Goal: Information Seeking & Learning: Compare options

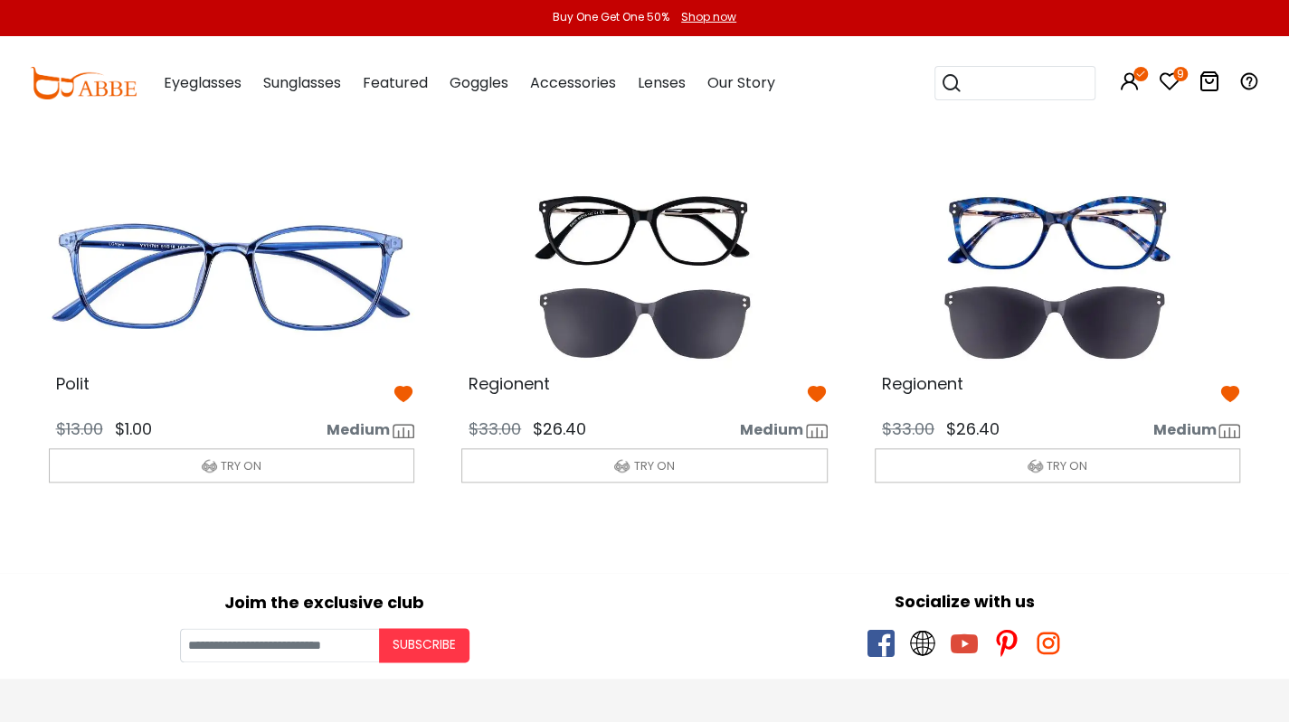
scroll to position [885, 0]
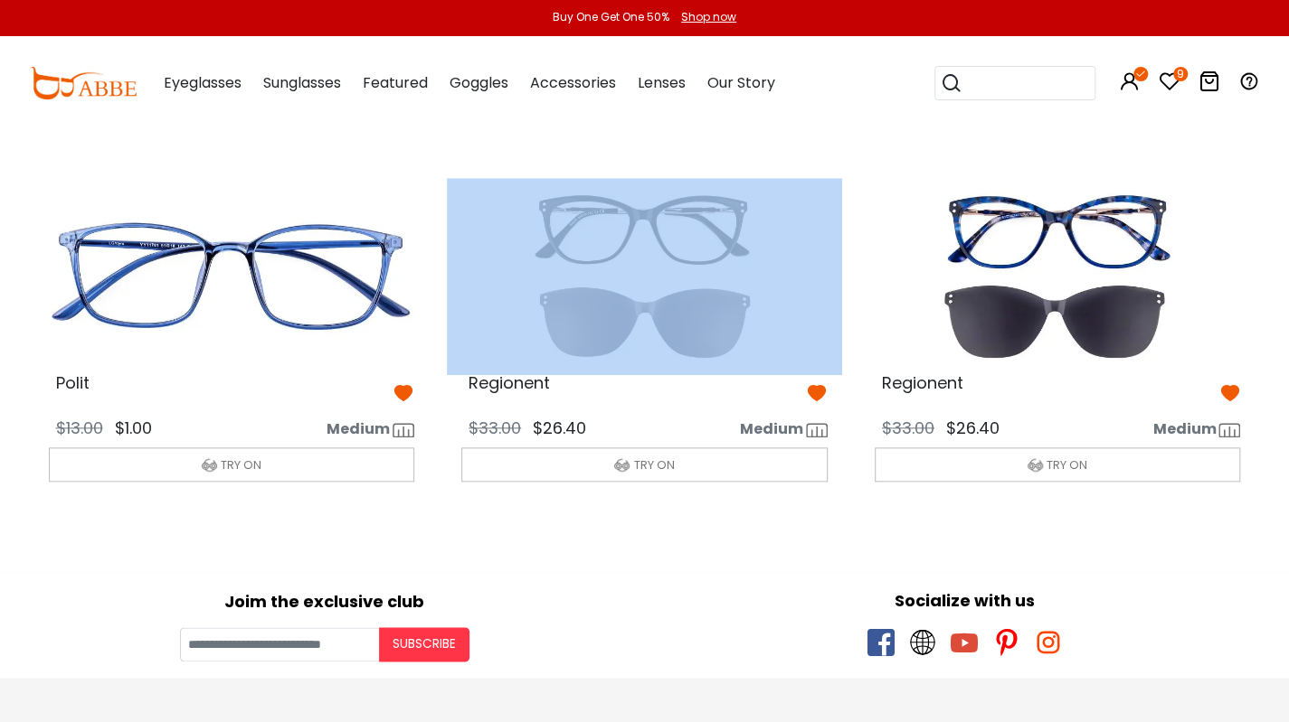
drag, startPoint x: 467, startPoint y: 382, endPoint x: 483, endPoint y: 364, distance: 23.7
click at [497, 365] on div "Regionent $33.00 $26.40 Medium" at bounding box center [644, 326] width 395 height 340
click at [497, 365] on img at bounding box center [644, 276] width 395 height 197
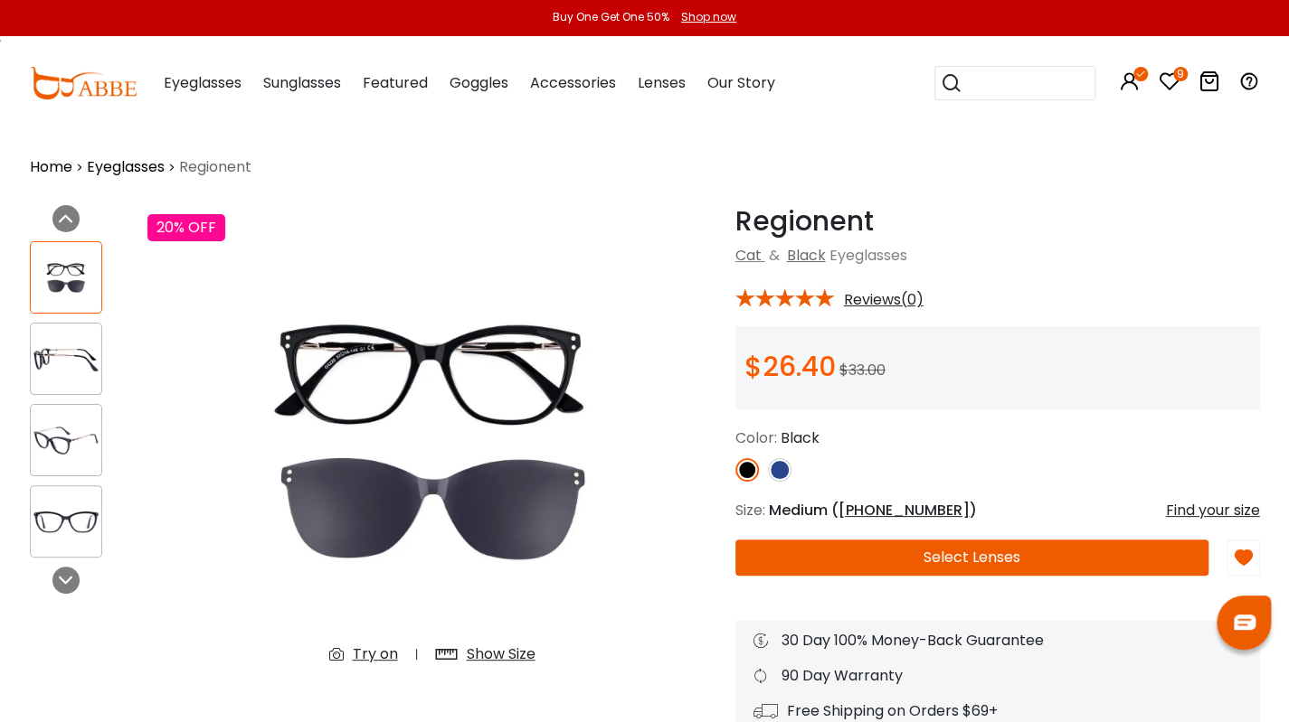
click at [736, 221] on h1 "Regionent" at bounding box center [997, 221] width 524 height 33
click at [738, 221] on h1 "Regionent" at bounding box center [997, 221] width 524 height 33
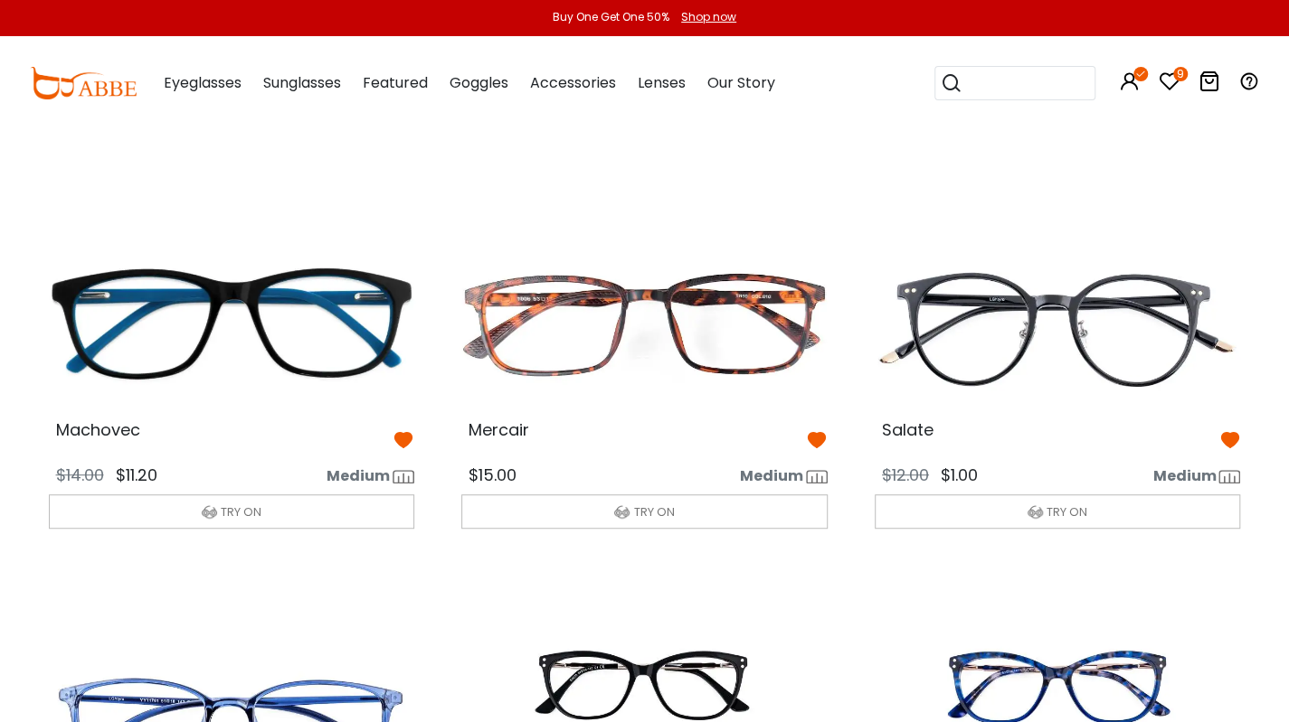
scroll to position [436, 0]
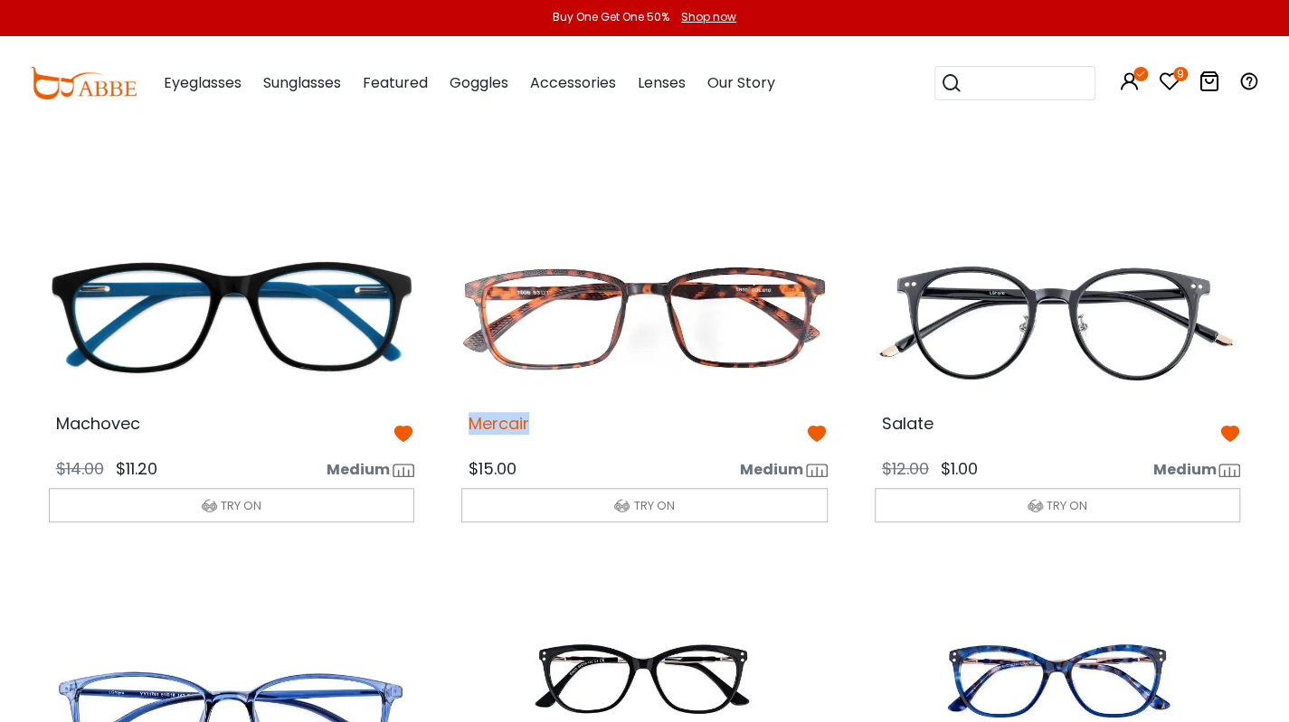
drag, startPoint x: 470, startPoint y: 416, endPoint x: 528, endPoint y: 421, distance: 58.1
click at [528, 421] on span "Mercair" at bounding box center [498, 423] width 61 height 23
click at [564, 402] on img at bounding box center [644, 317] width 395 height 197
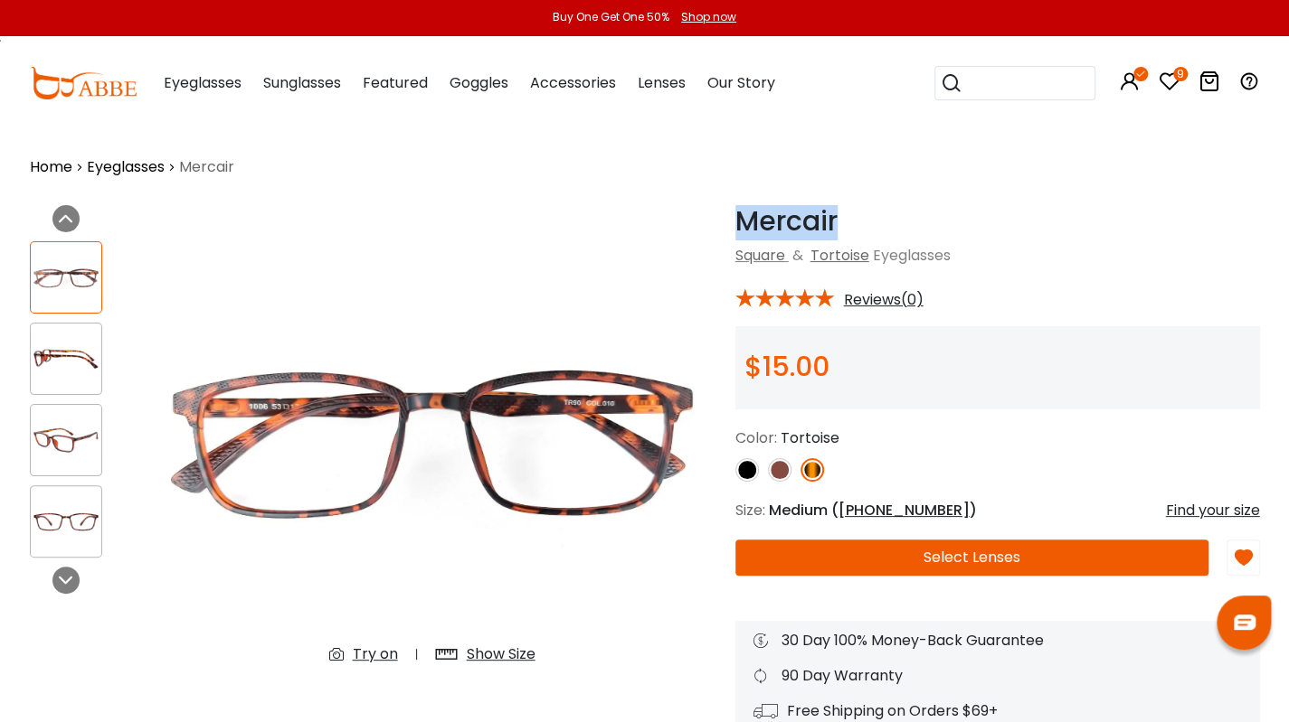
drag, startPoint x: 735, startPoint y: 217, endPoint x: 845, endPoint y: 220, distance: 109.4
click at [845, 220] on h1 "Mercair" at bounding box center [997, 221] width 524 height 33
copy h1 "Mercair"
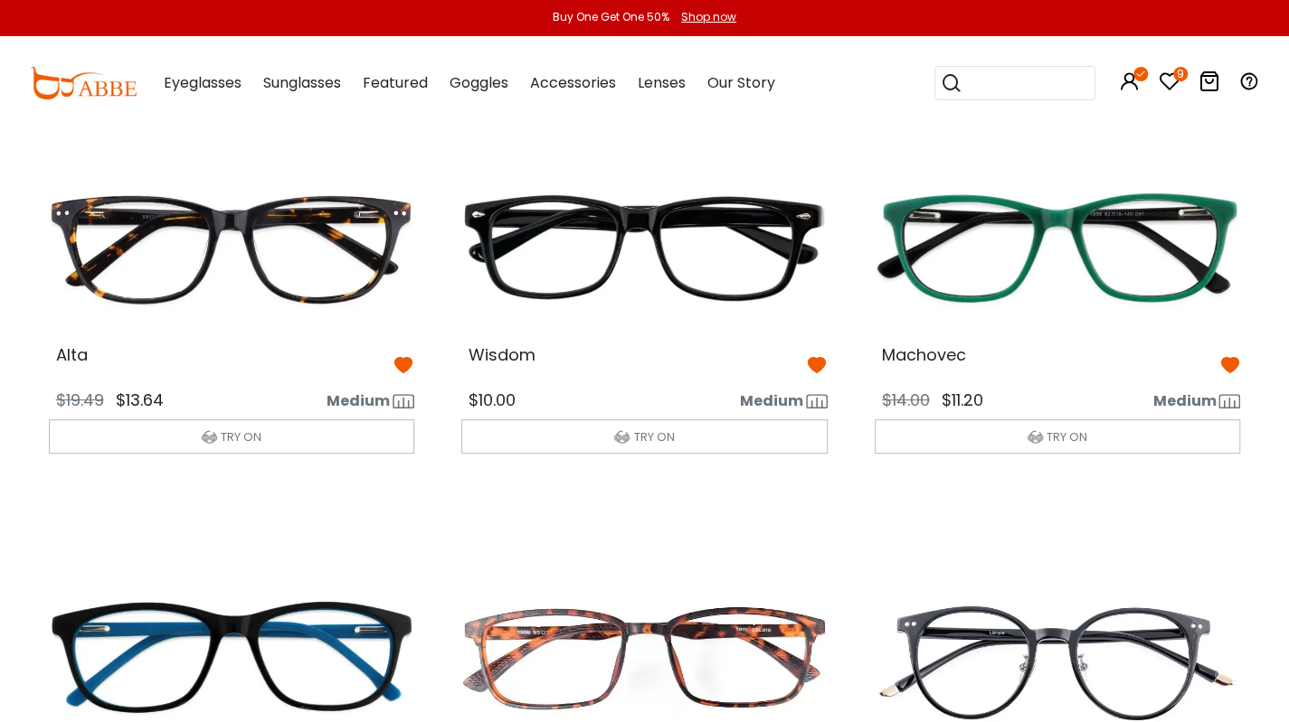
scroll to position [85, 0]
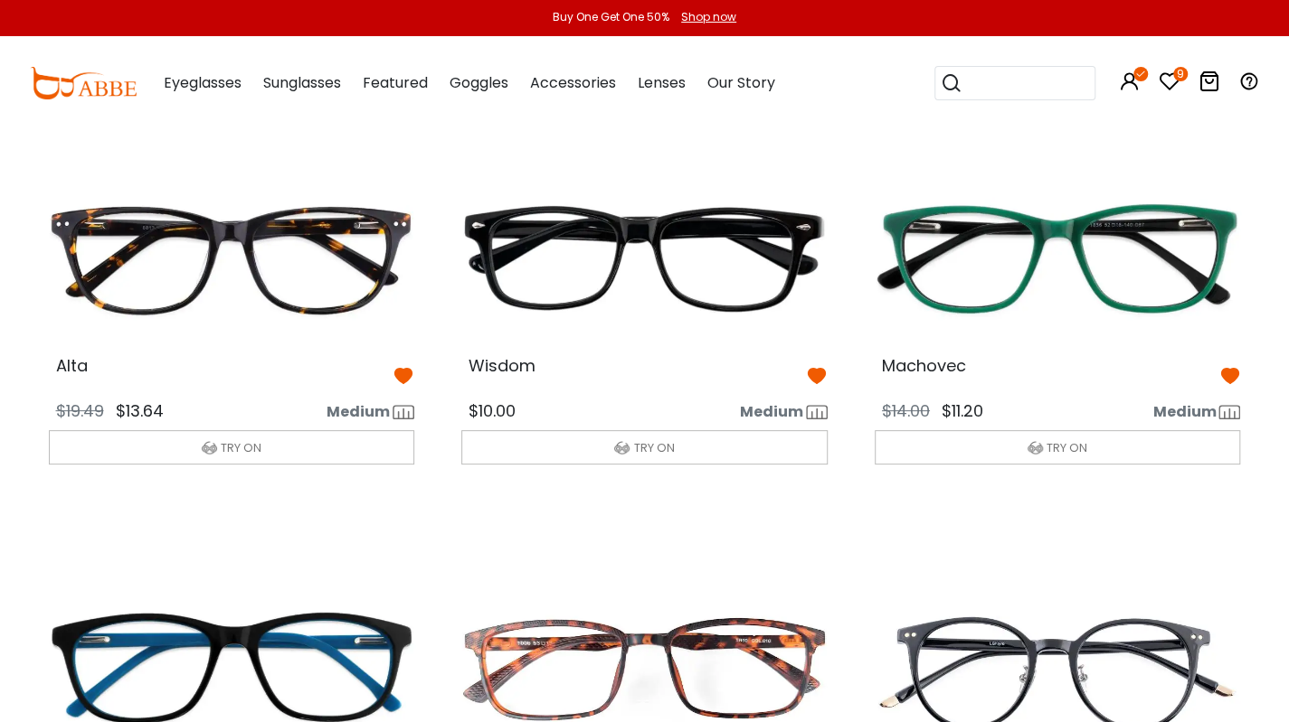
click at [1005, 14] on div "Buy One Get One 50% Shop now" at bounding box center [644, 18] width 1289 height 36
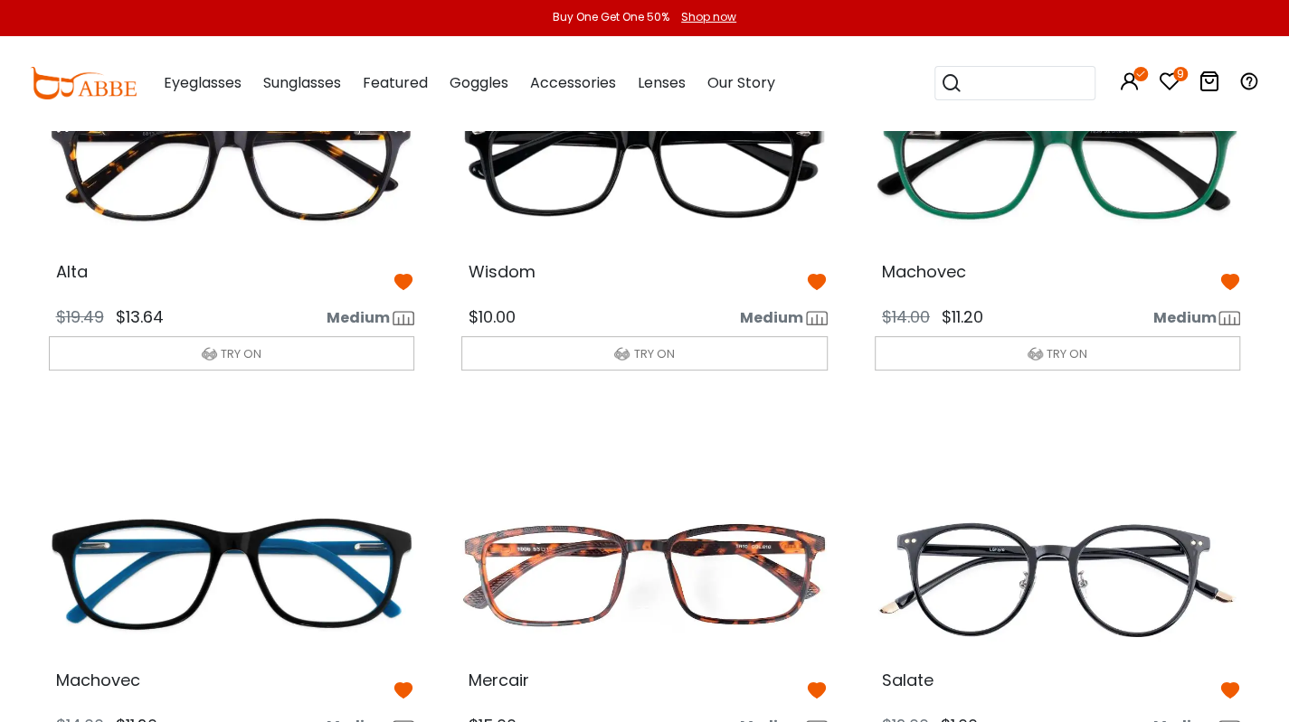
scroll to position [178, 0]
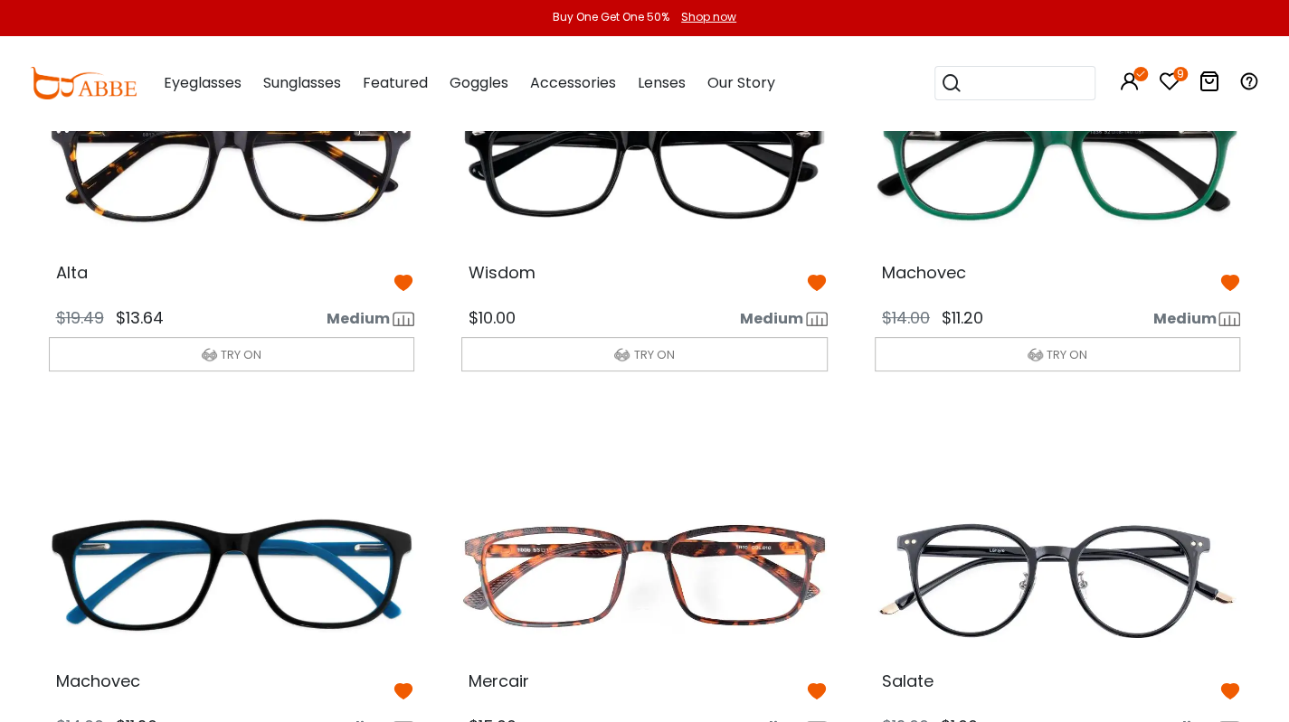
click at [1094, 255] on img at bounding box center [1057, 165] width 395 height 197
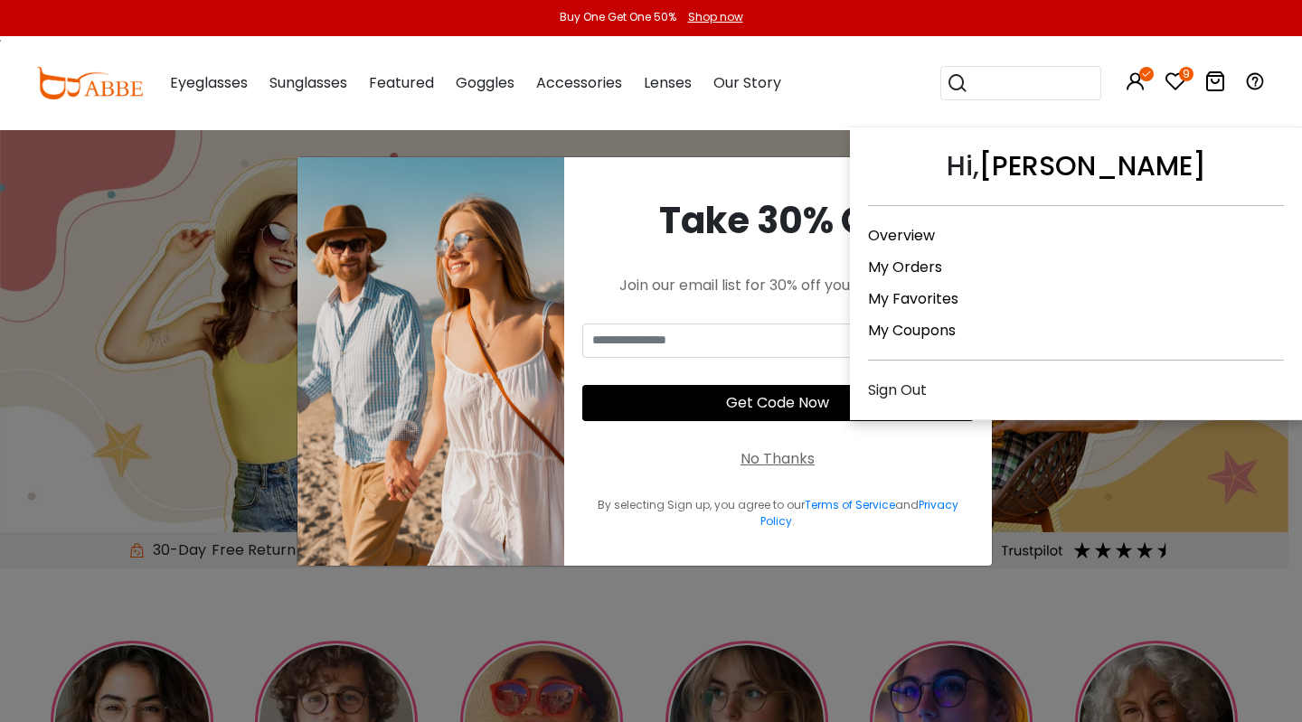
click at [1143, 80] on icon at bounding box center [1146, 74] width 14 height 14
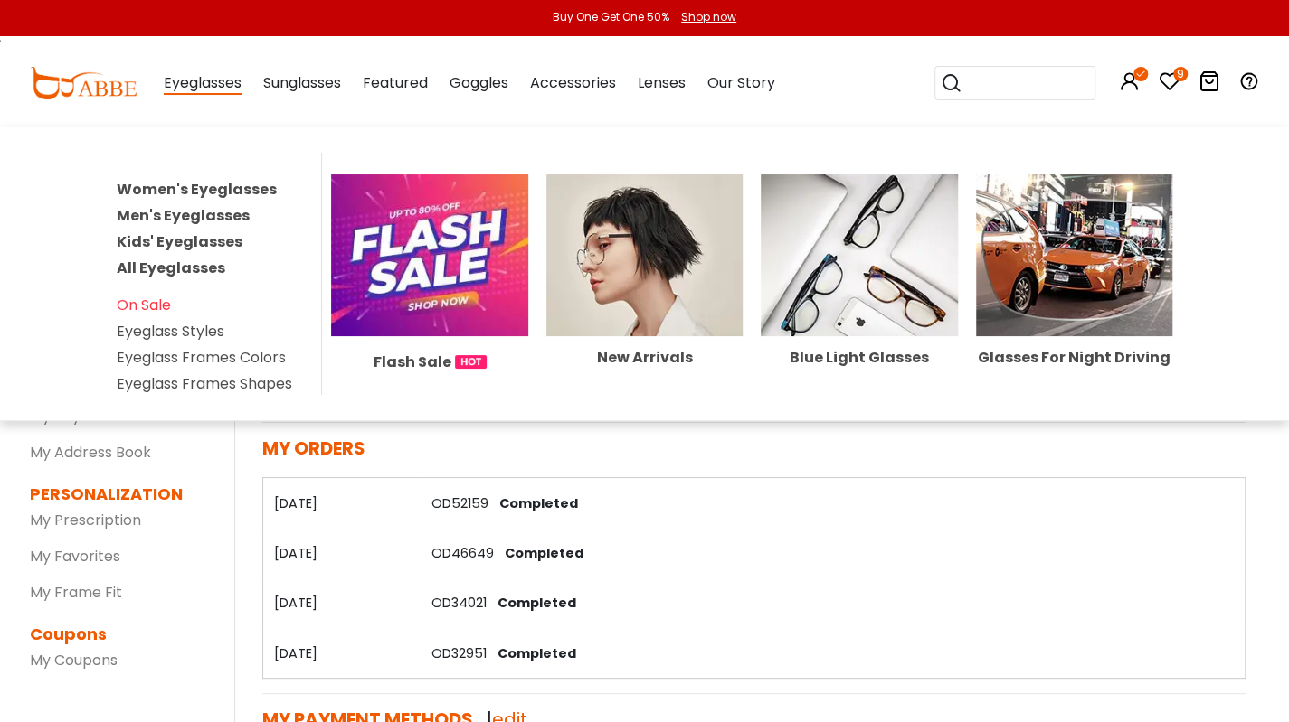
click at [219, 89] on span "Eyeglasses" at bounding box center [203, 83] width 78 height 23
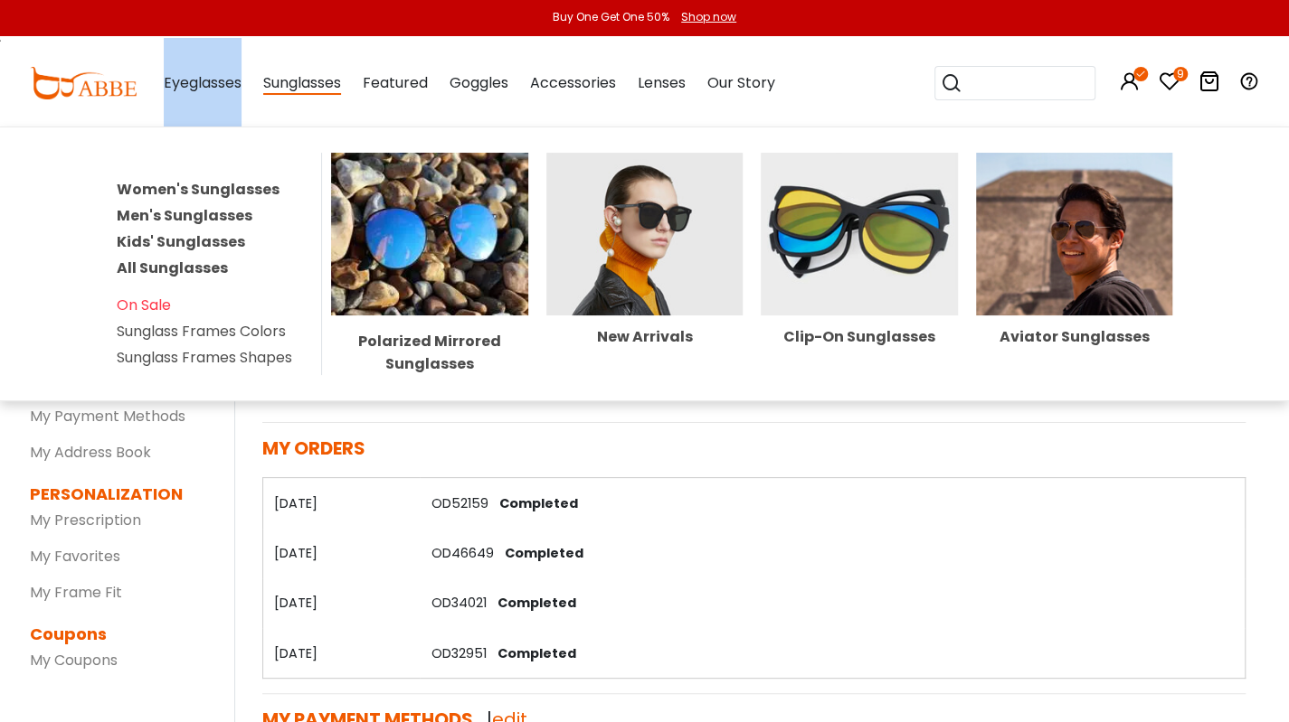
click at [659, 332] on div "New Arrivals" at bounding box center [644, 337] width 197 height 14
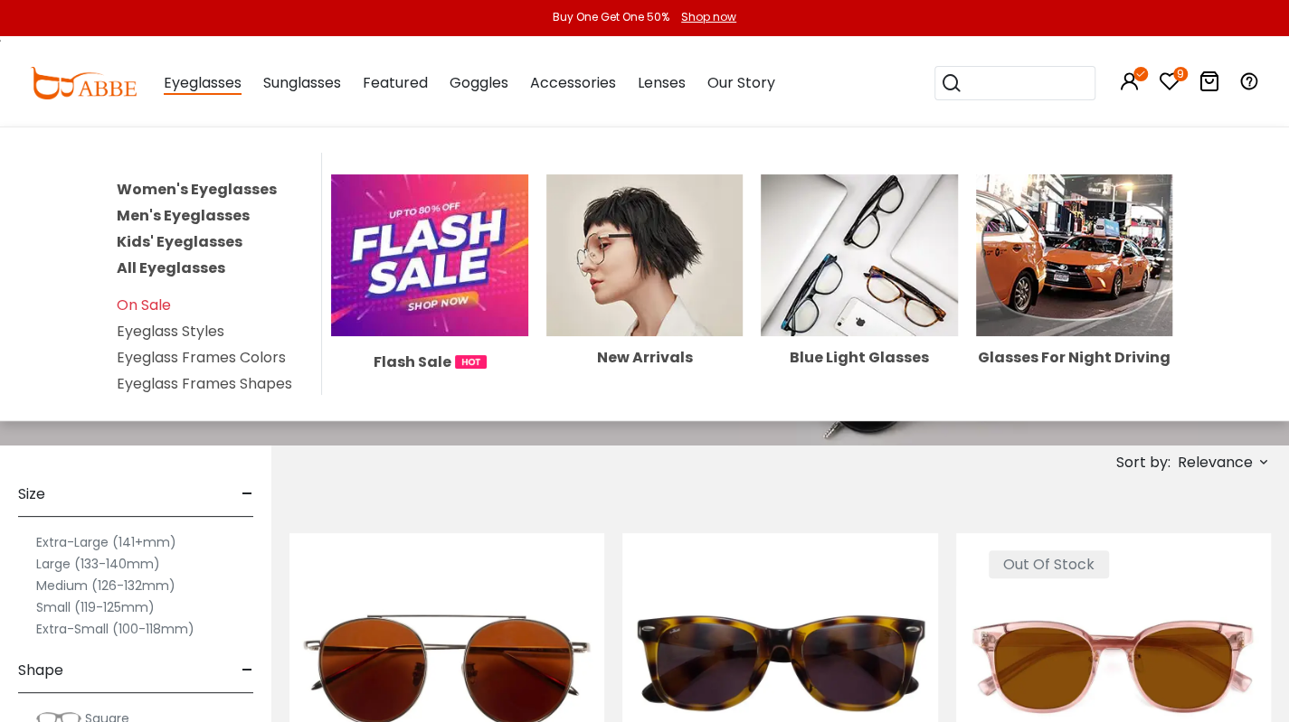
click at [213, 92] on span "Eyeglasses" at bounding box center [203, 83] width 78 height 23
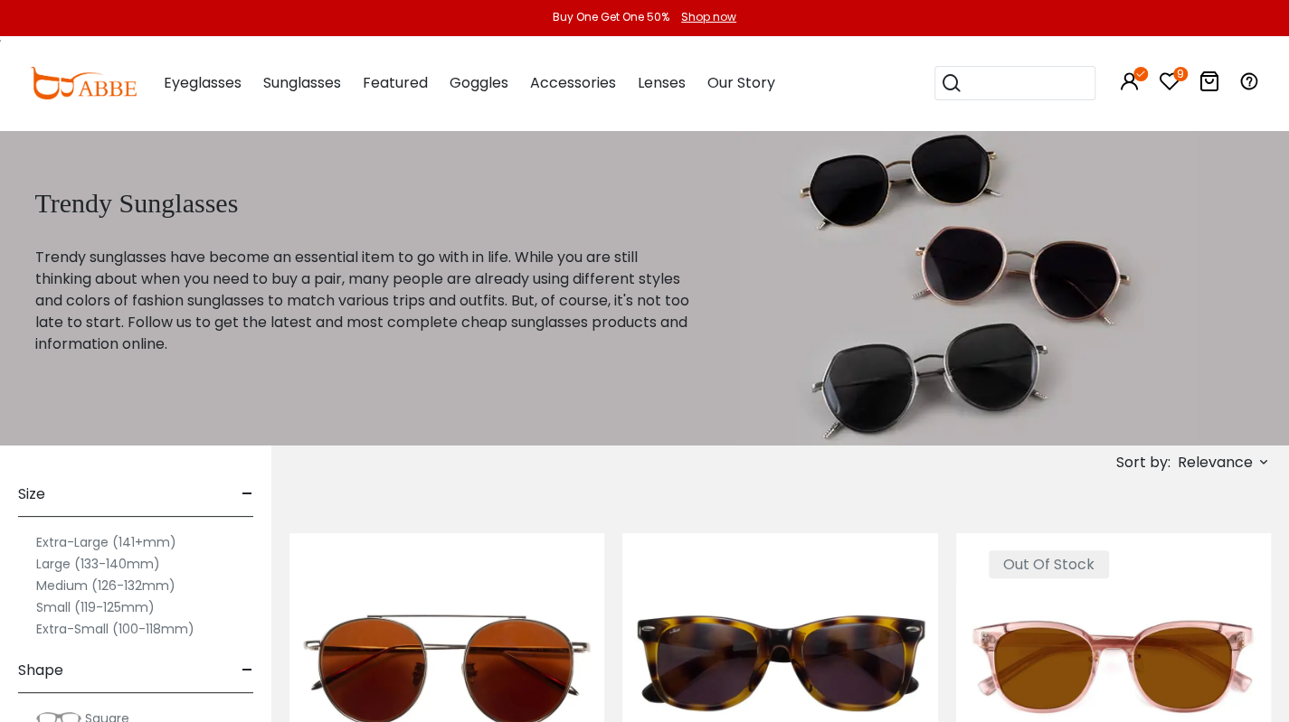
click at [203, 88] on span "Eyeglasses" at bounding box center [203, 82] width 78 height 21
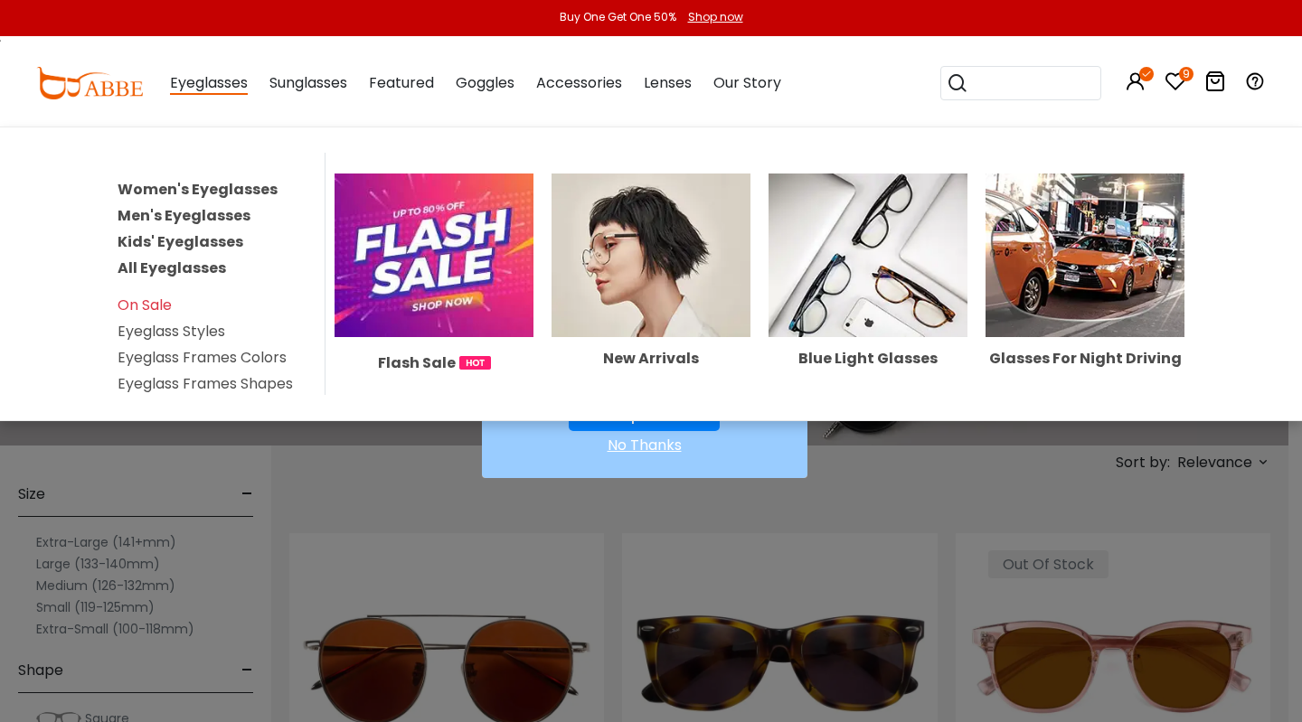
click at [221, 187] on link "Women's Eyeglasses" at bounding box center [198, 189] width 160 height 21
click at [221, 187] on div "× $50 OFF Order Over $125 Shop Now! No Thanks" at bounding box center [651, 361] width 1302 height 722
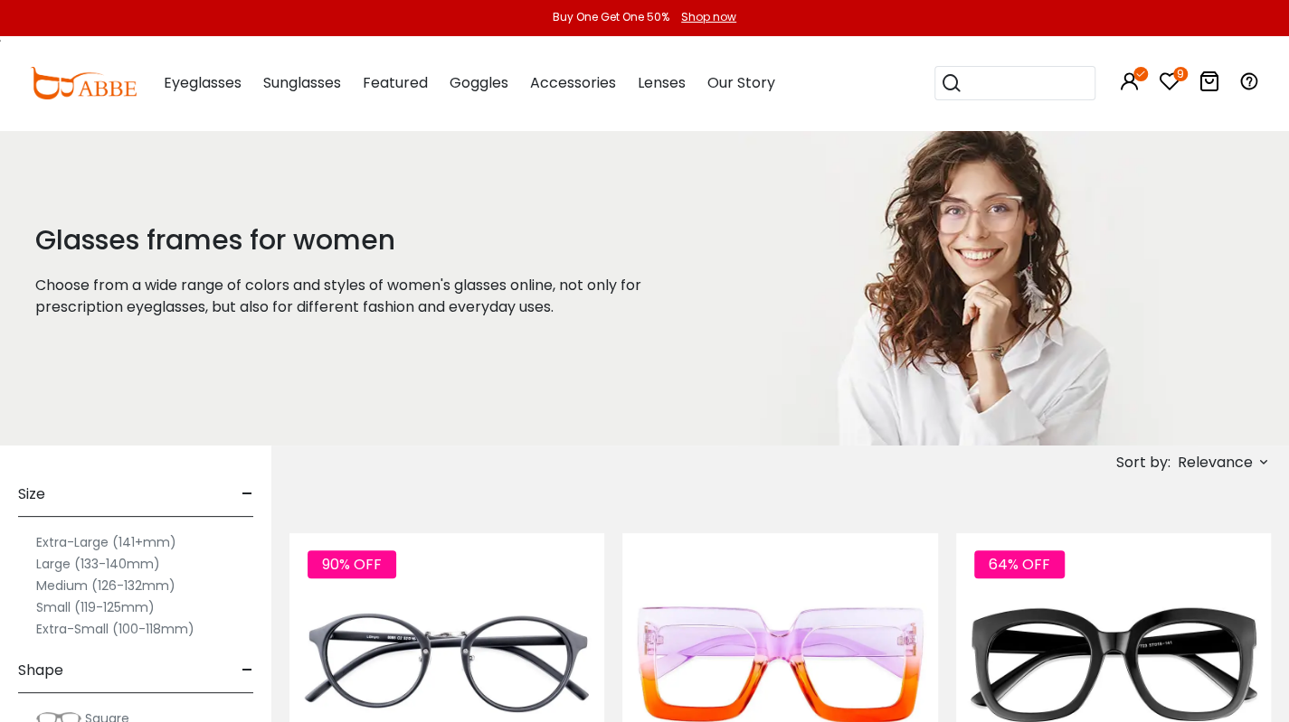
click at [119, 586] on label "Medium (126-132mm)" at bounding box center [105, 586] width 139 height 22
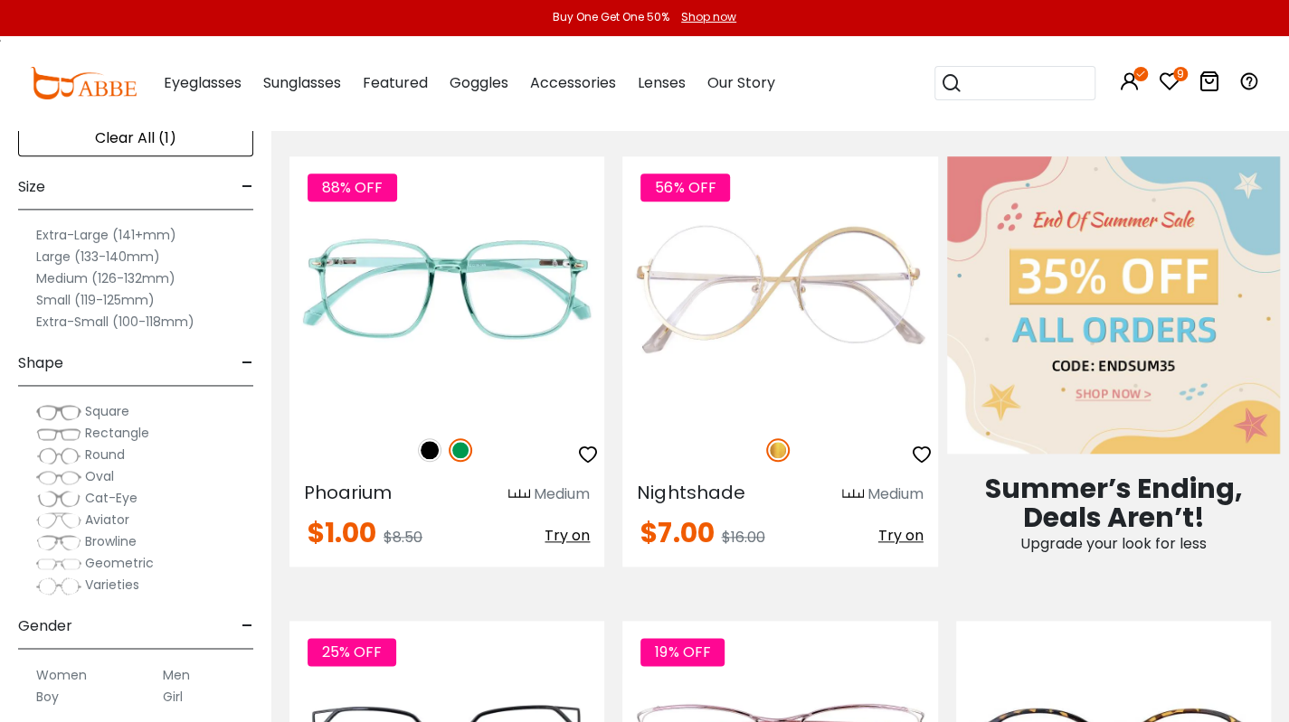
scroll to position [845, 0]
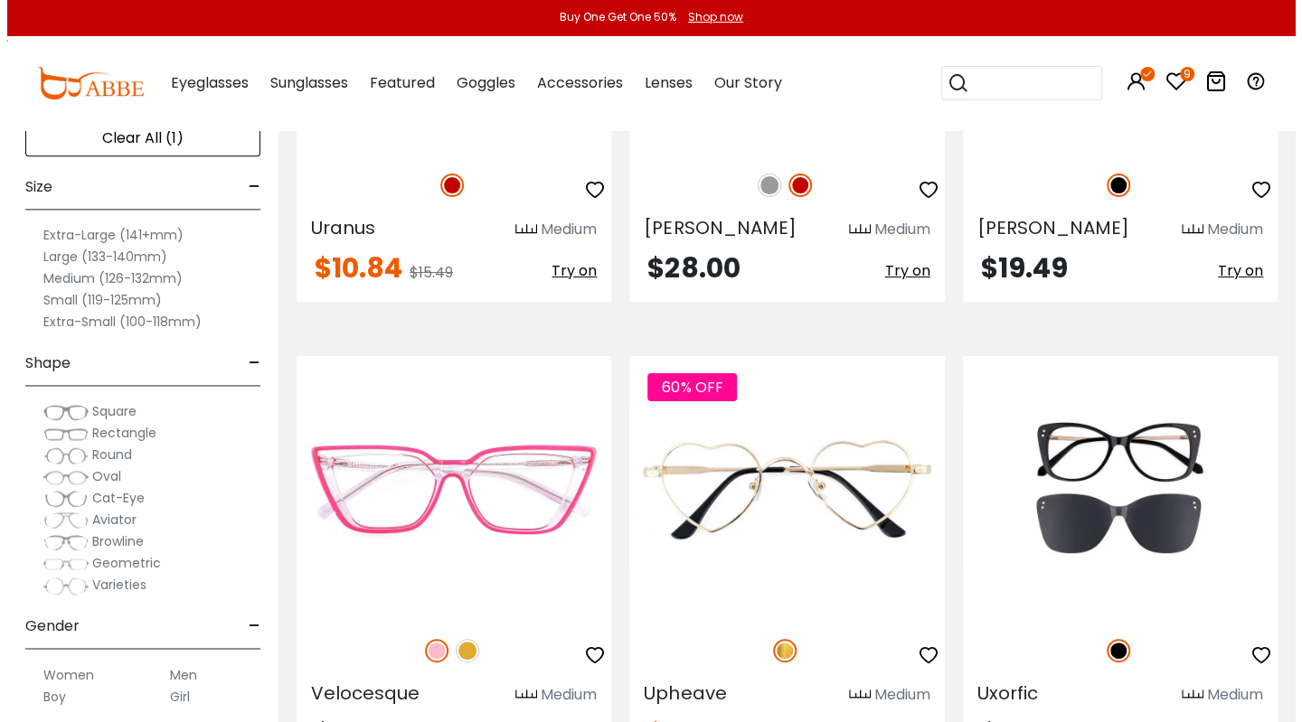
scroll to position [3933, 0]
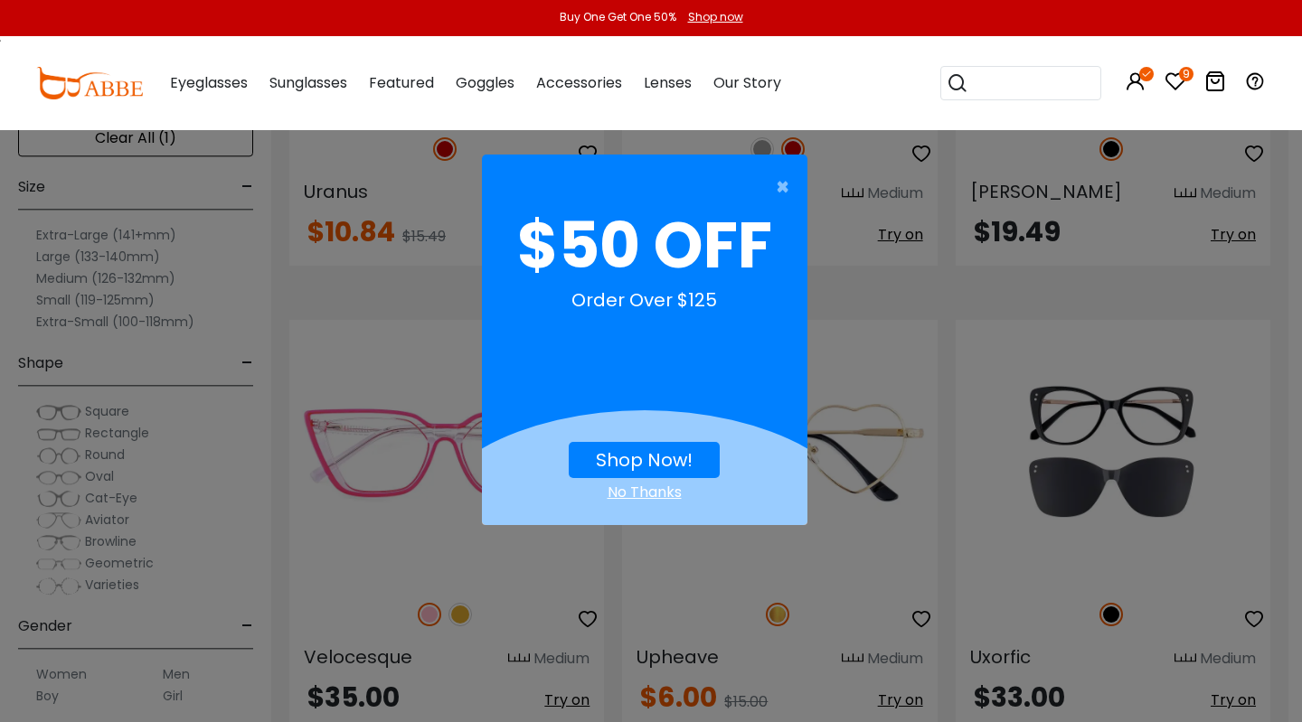
click at [1184, 72] on icon "9" at bounding box center [1186, 74] width 14 height 14
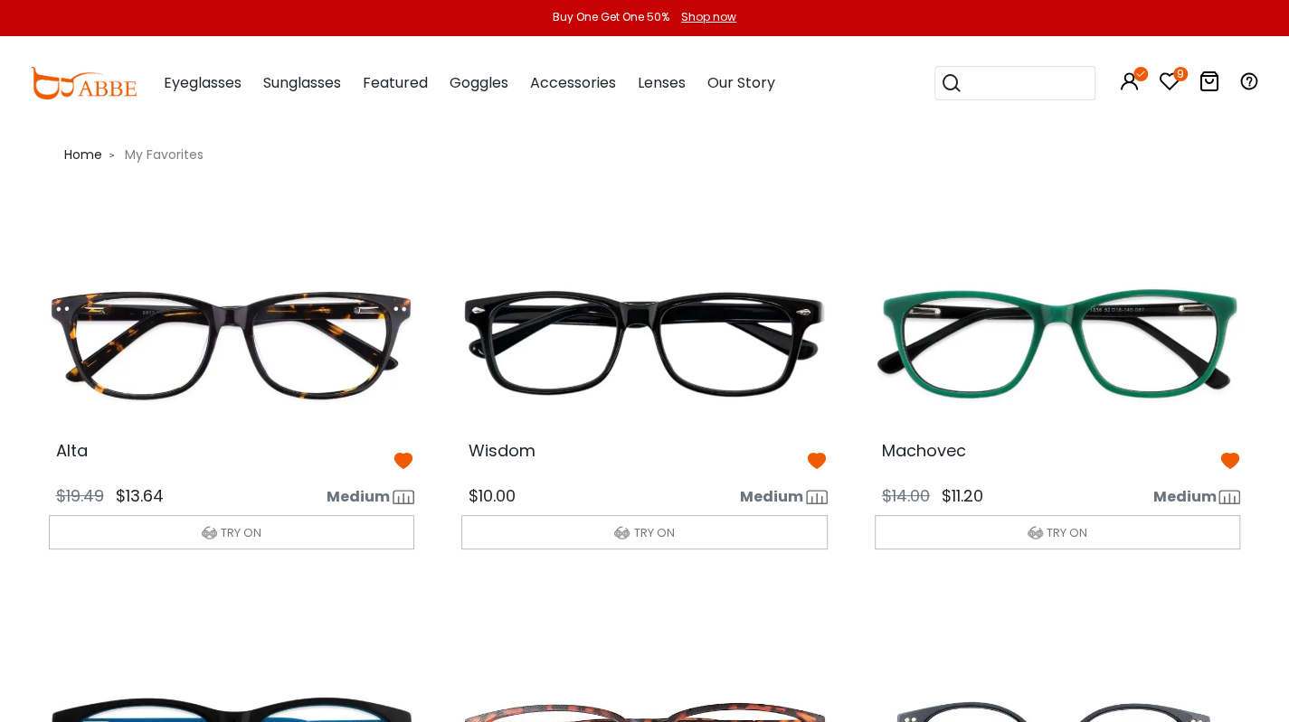
click at [1007, 14] on div "Buy One Get One 50% Shop now" at bounding box center [644, 18] width 1289 height 36
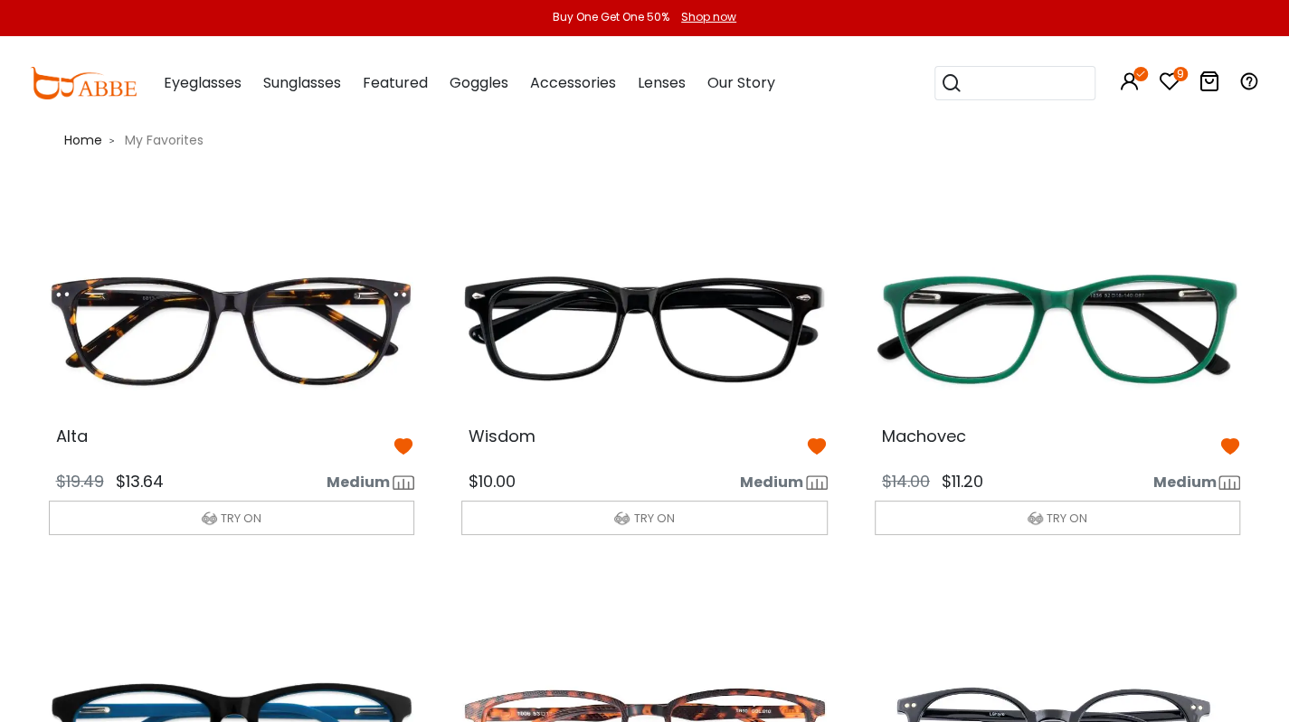
scroll to position [13, 0]
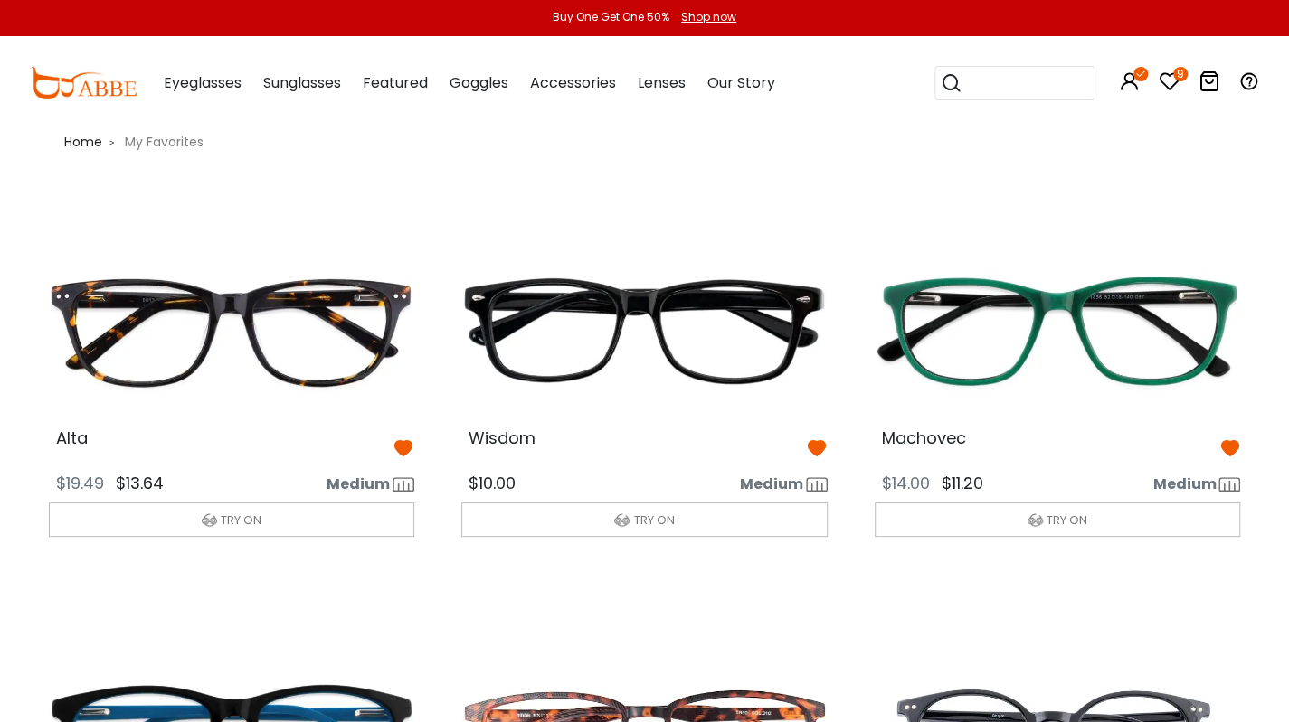
click at [1005, 335] on img at bounding box center [1057, 330] width 395 height 197
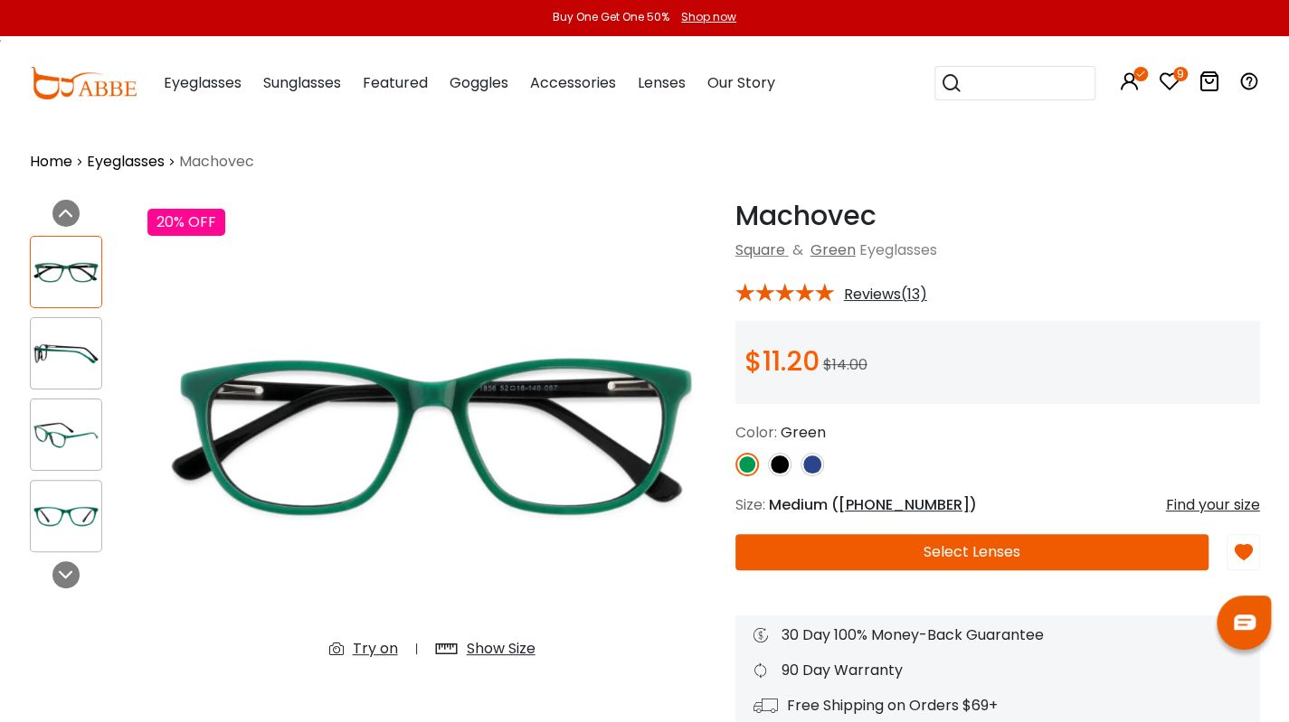
scroll to position [3, 0]
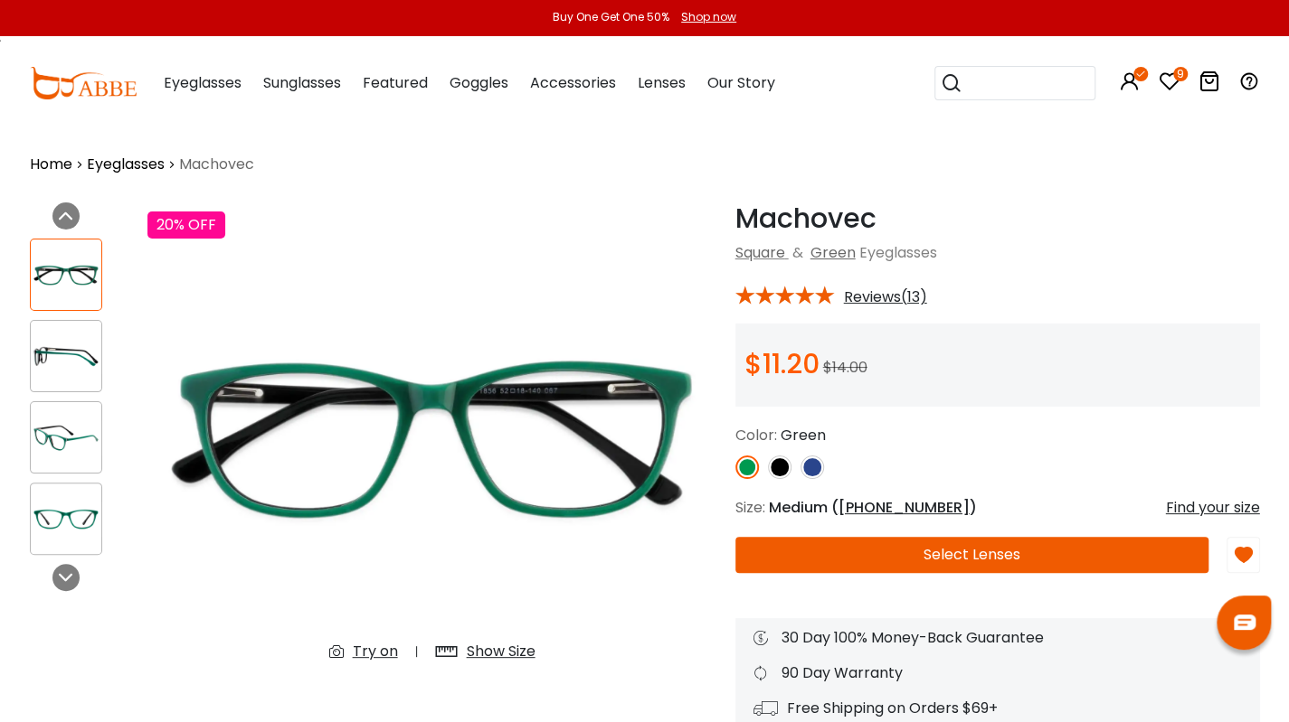
click at [1177, 64] on div "9" at bounding box center [1169, 83] width 22 height 94
click at [1177, 73] on icon "9" at bounding box center [1180, 74] width 14 height 14
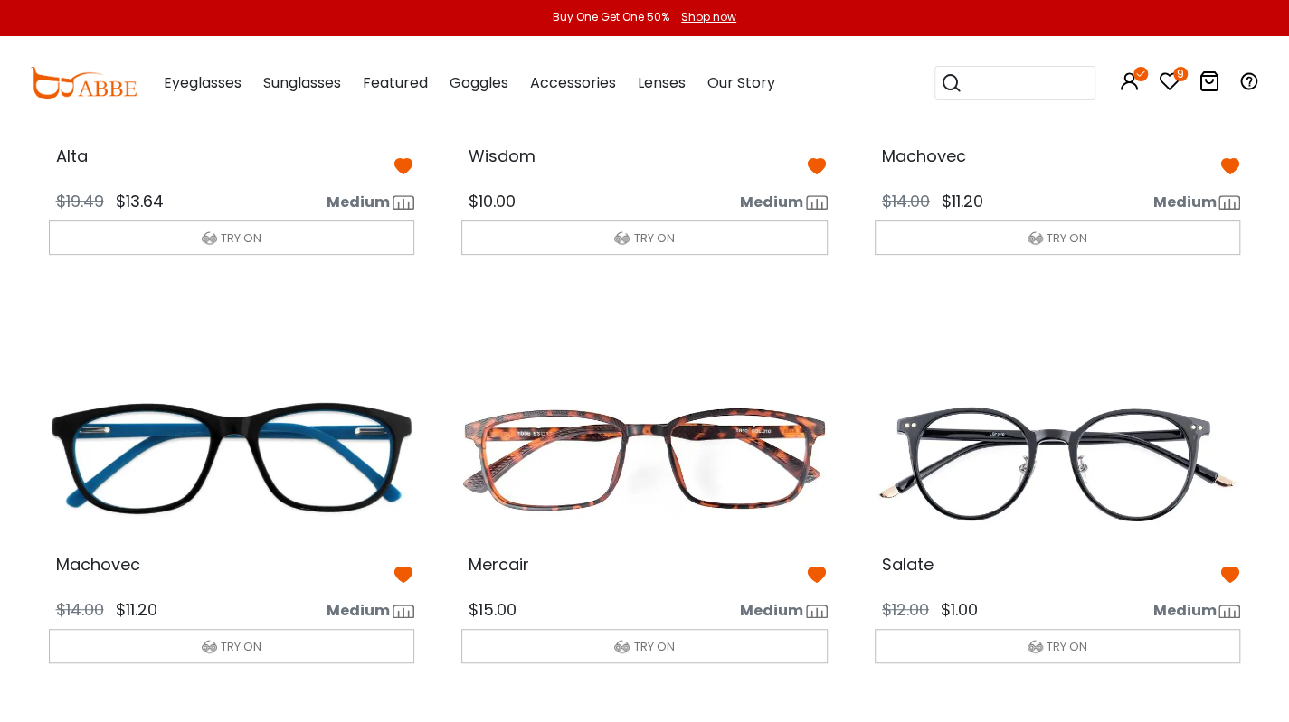
scroll to position [307, 0]
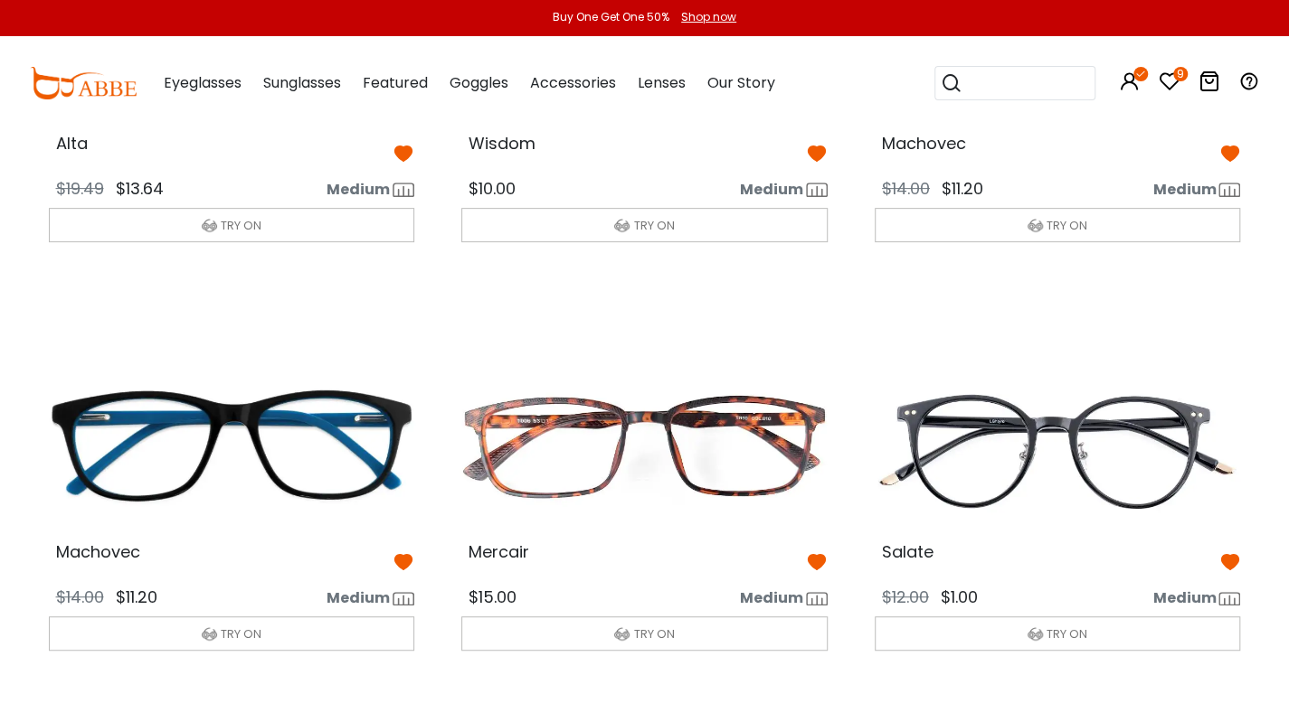
click at [72, 488] on img at bounding box center [231, 445] width 395 height 197
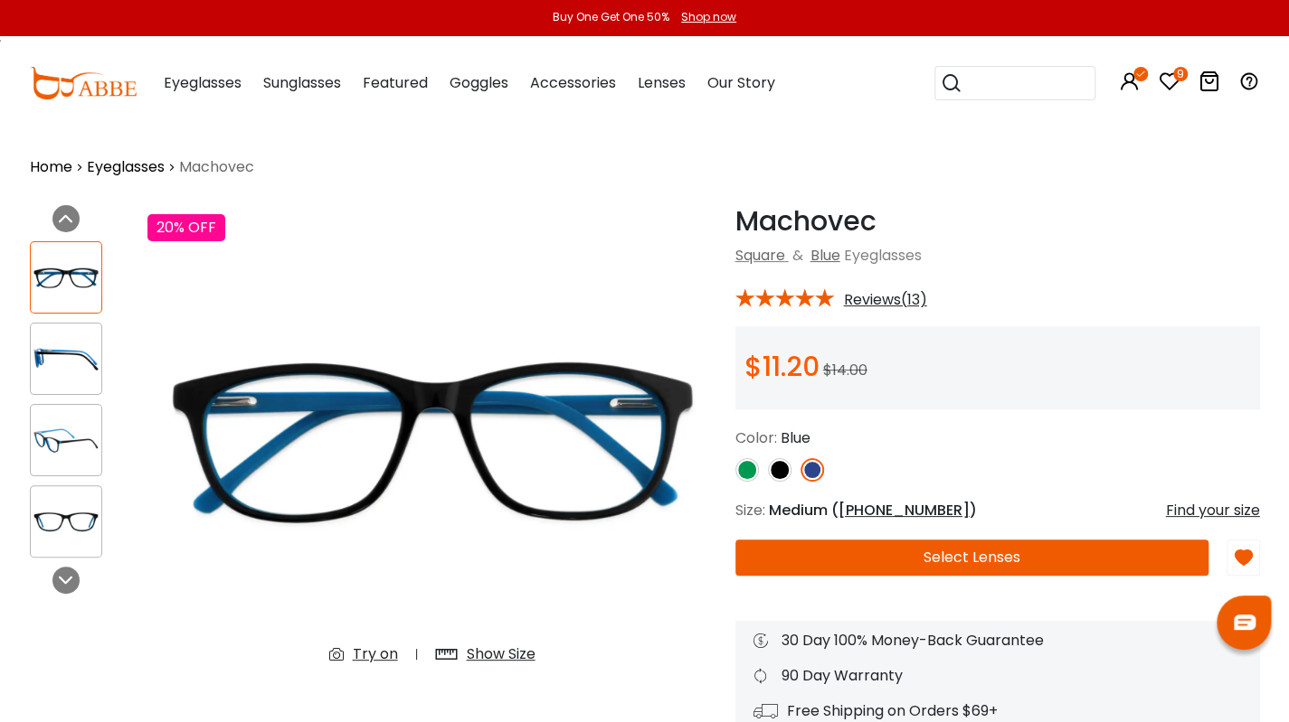
click at [786, 473] on img at bounding box center [780, 470] width 24 height 24
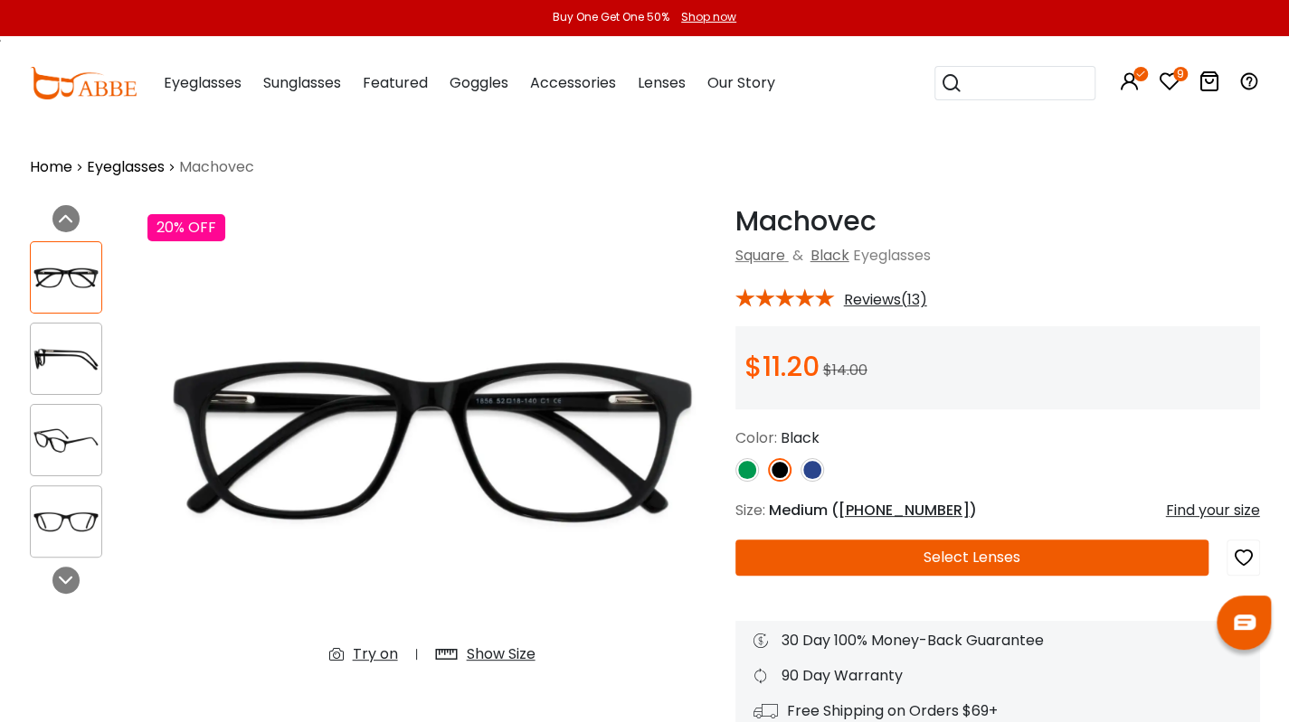
click at [747, 469] on img at bounding box center [747, 470] width 24 height 24
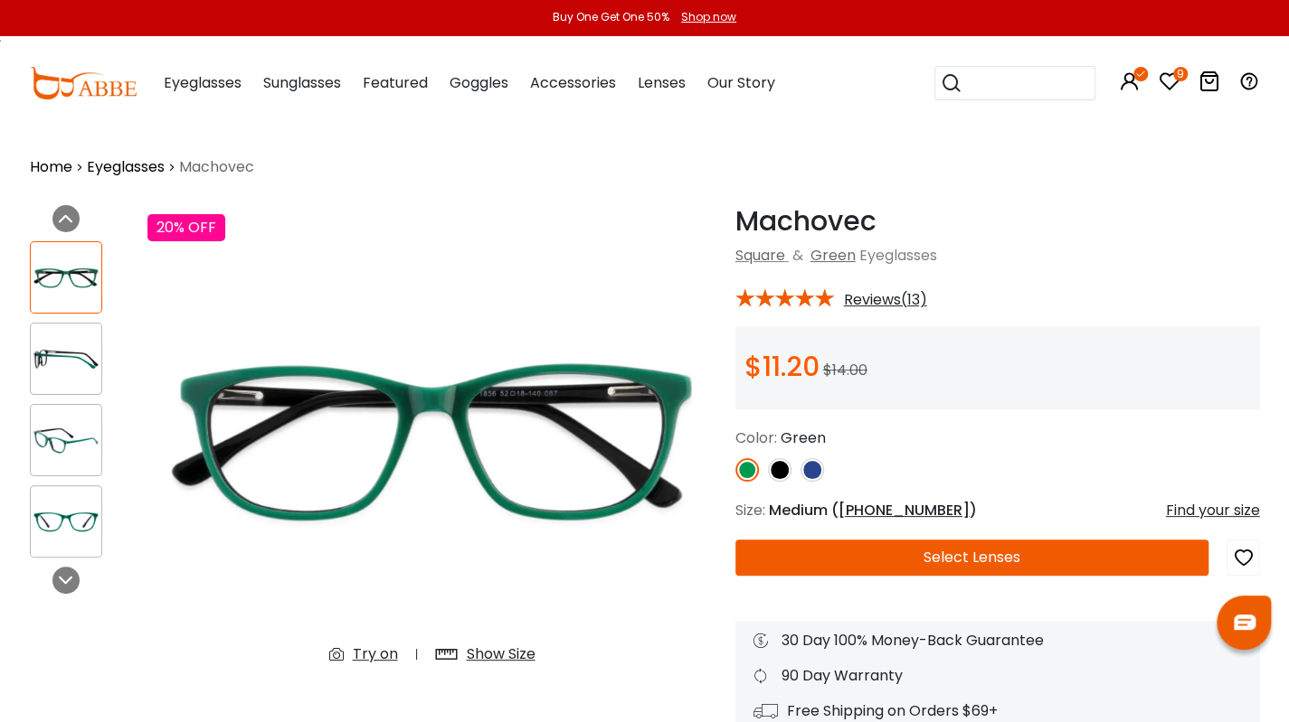
click at [819, 475] on img at bounding box center [812, 470] width 24 height 24
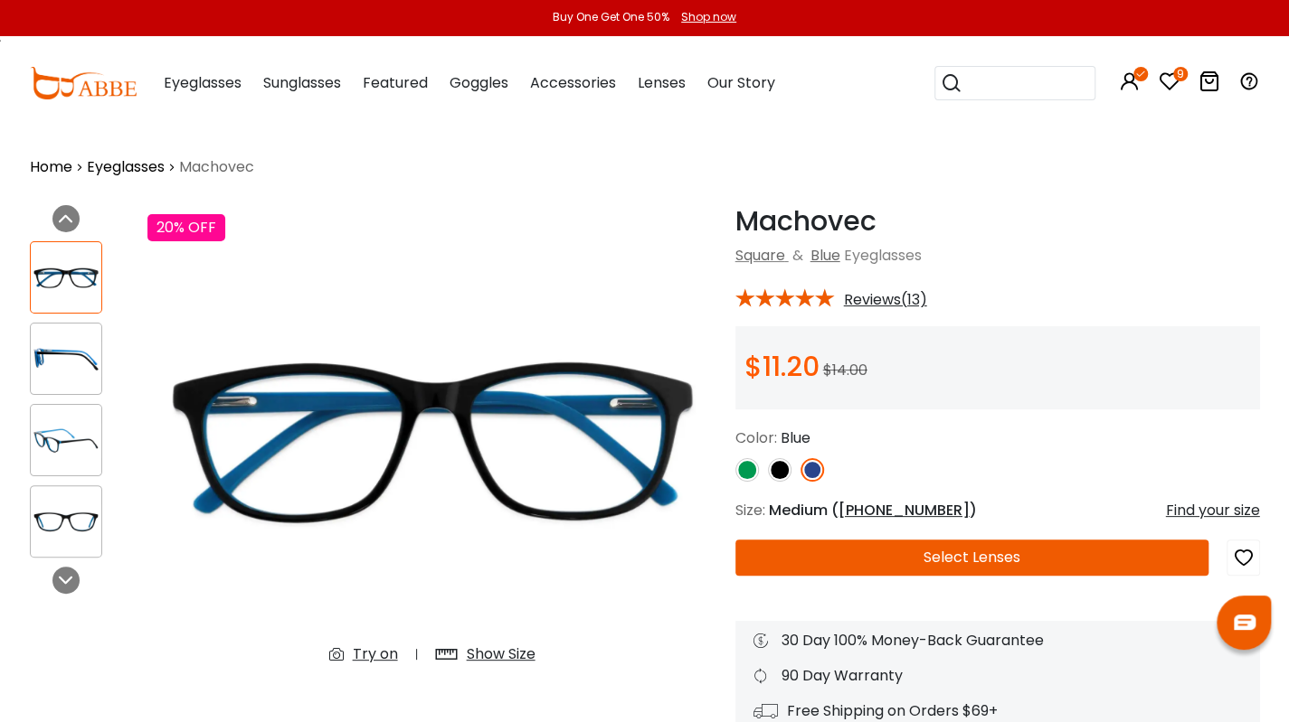
click at [67, 338] on div at bounding box center [66, 359] width 72 height 72
click at [65, 368] on img at bounding box center [66, 359] width 71 height 35
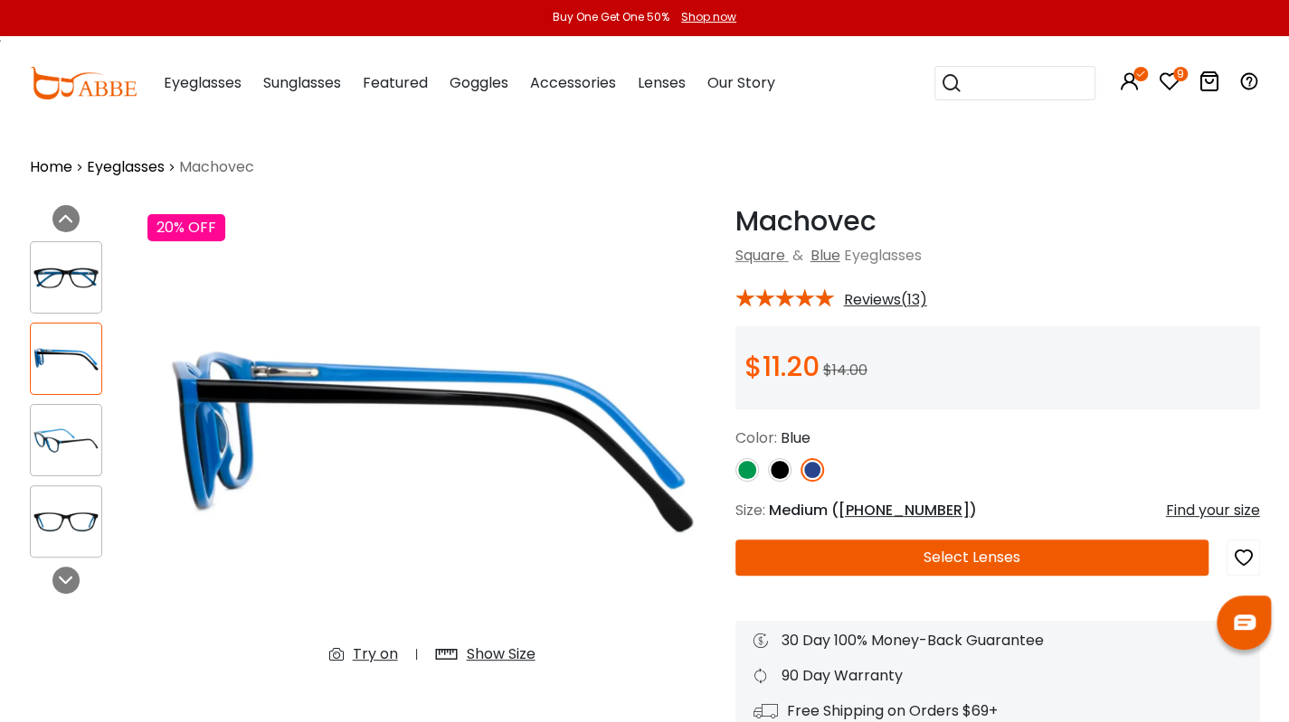
click at [741, 469] on img at bounding box center [747, 470] width 24 height 24
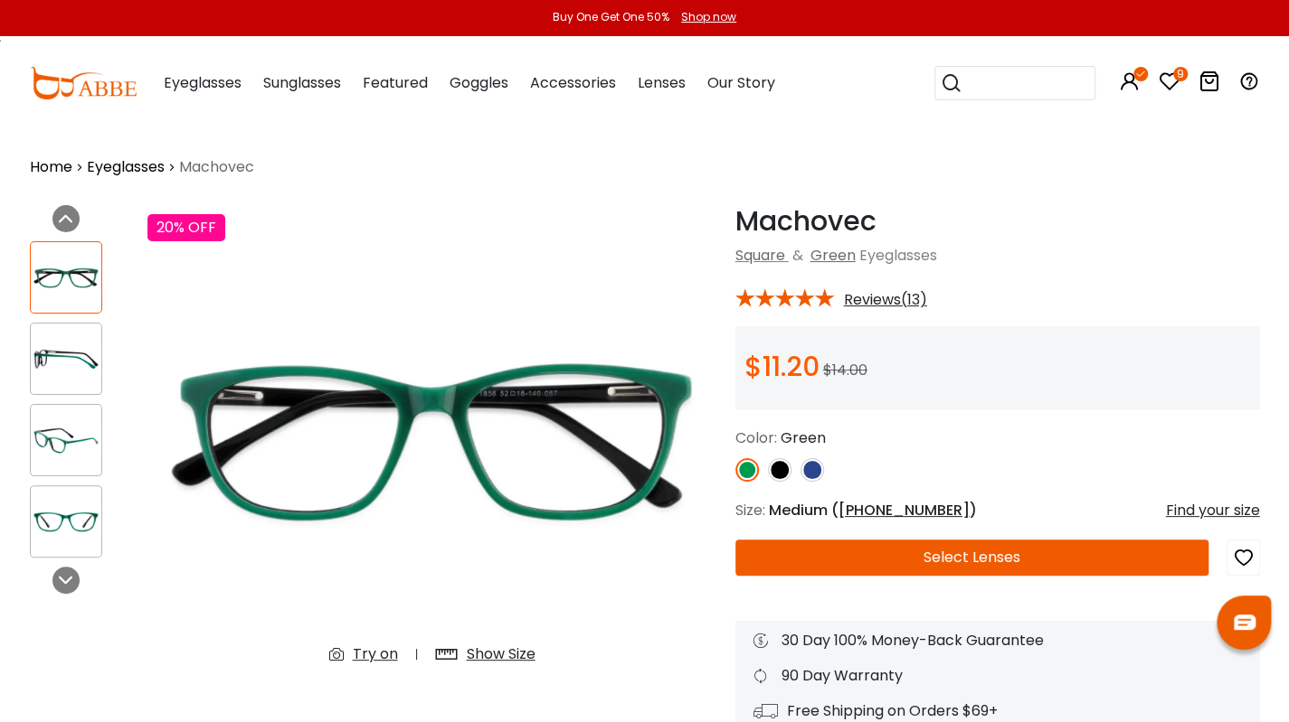
click at [781, 473] on img at bounding box center [780, 470] width 24 height 24
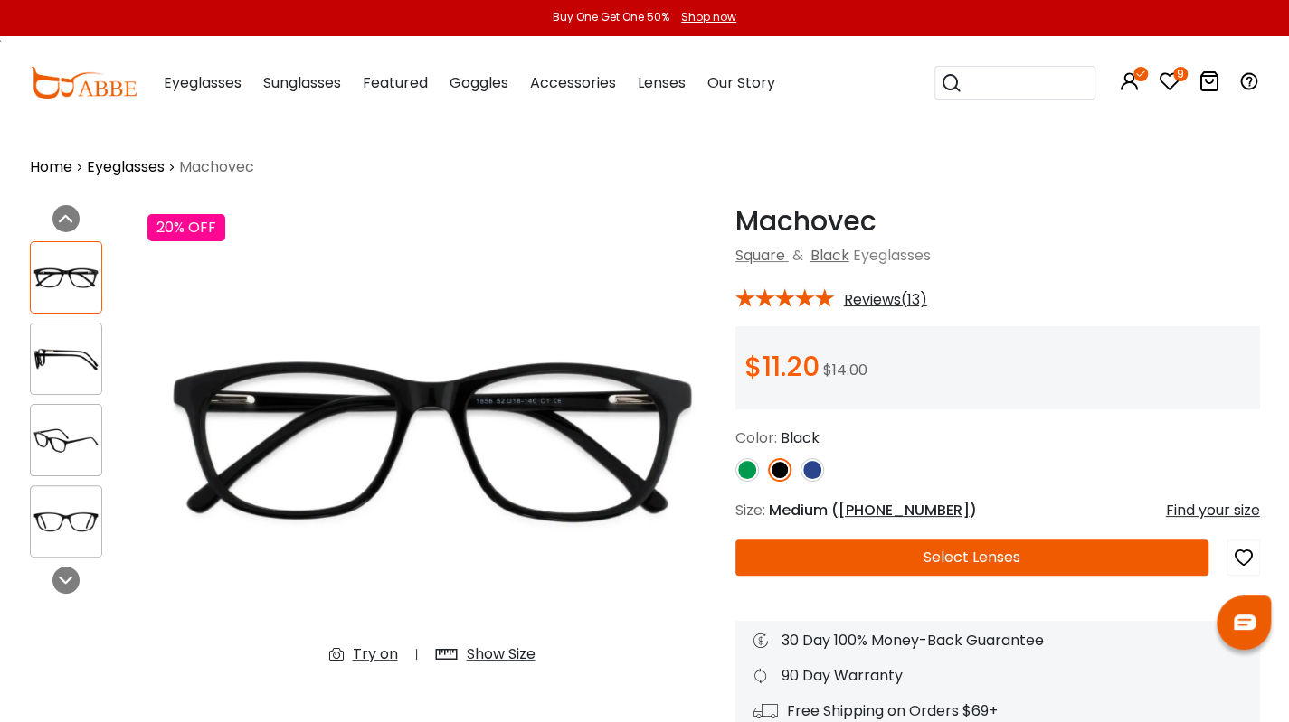
click at [812, 473] on img at bounding box center [812, 470] width 24 height 24
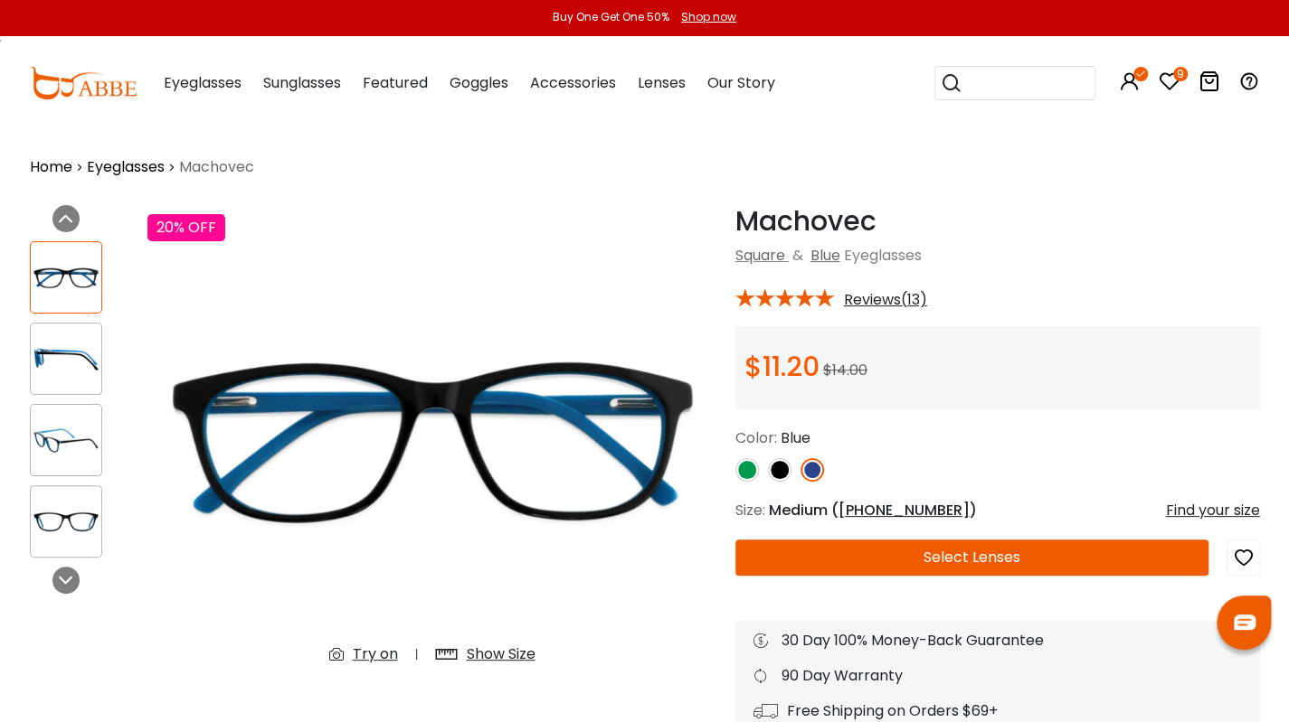
click at [812, 473] on img at bounding box center [812, 470] width 24 height 24
click at [817, 465] on img at bounding box center [812, 470] width 24 height 24
click at [1177, 71] on icon "9" at bounding box center [1180, 74] width 14 height 14
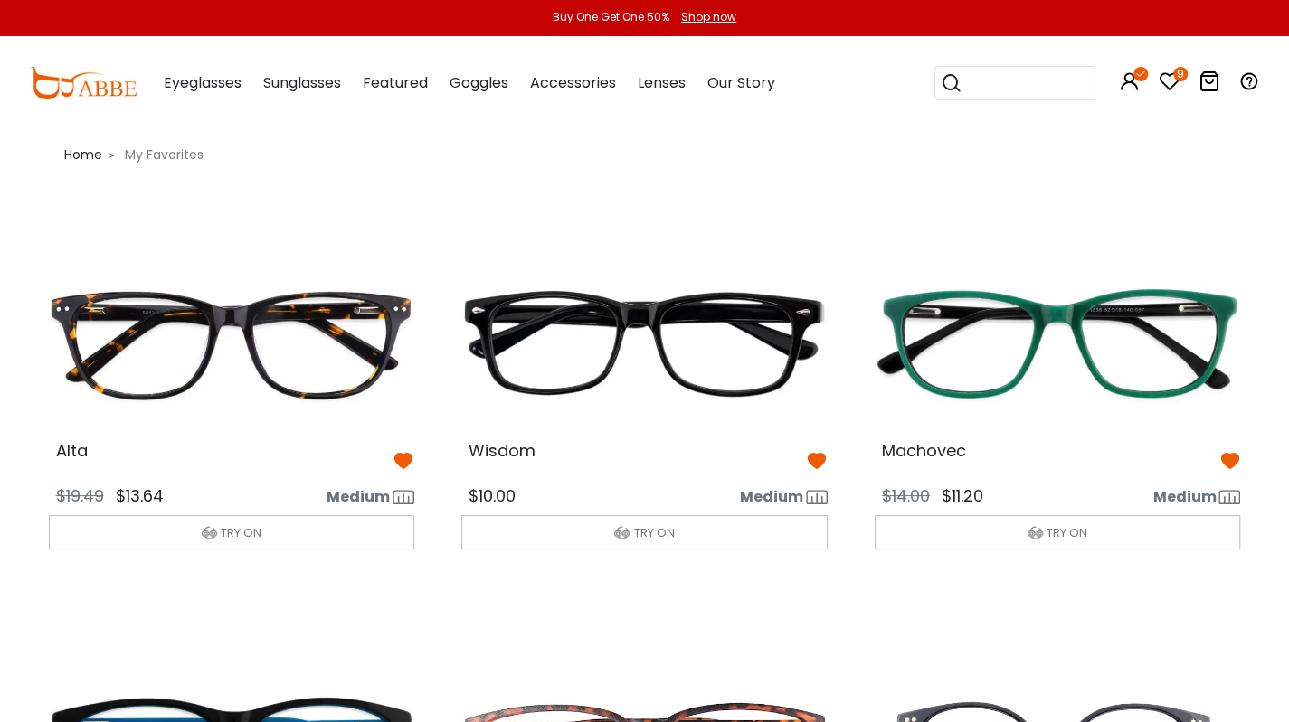
click at [275, 316] on img at bounding box center [231, 343] width 395 height 197
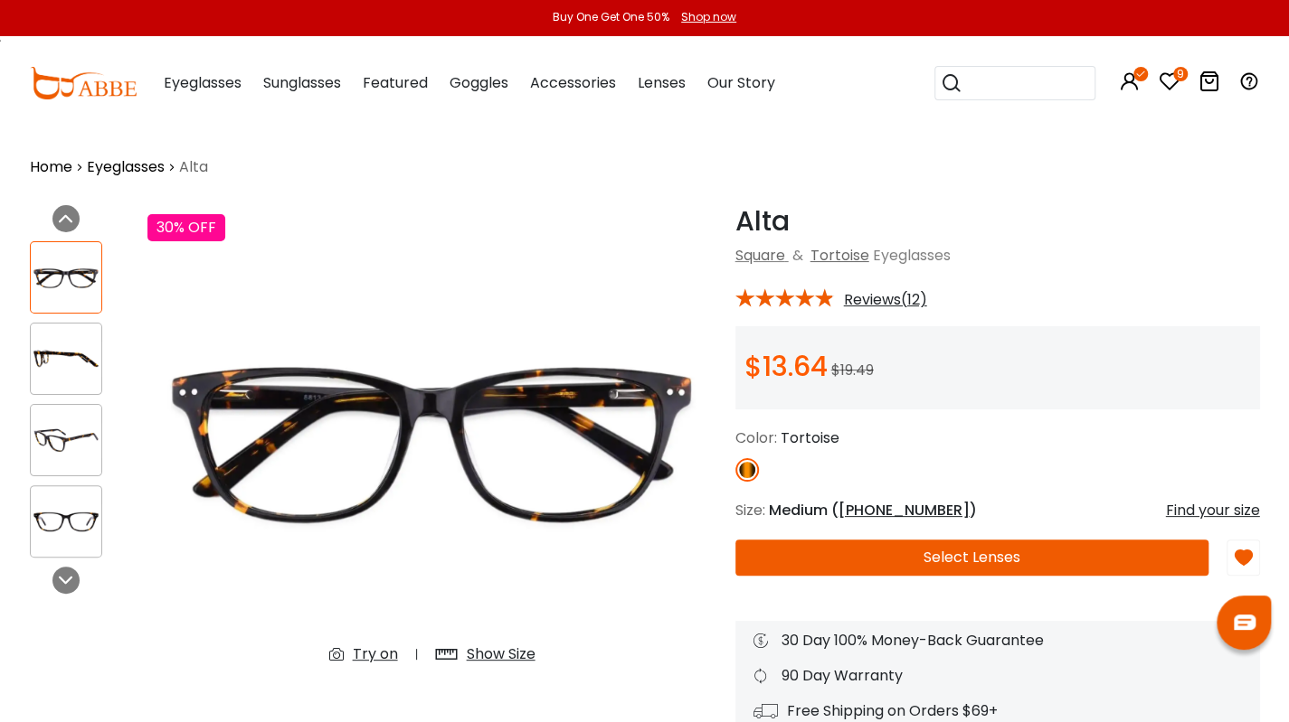
click at [65, 356] on img at bounding box center [66, 359] width 71 height 35
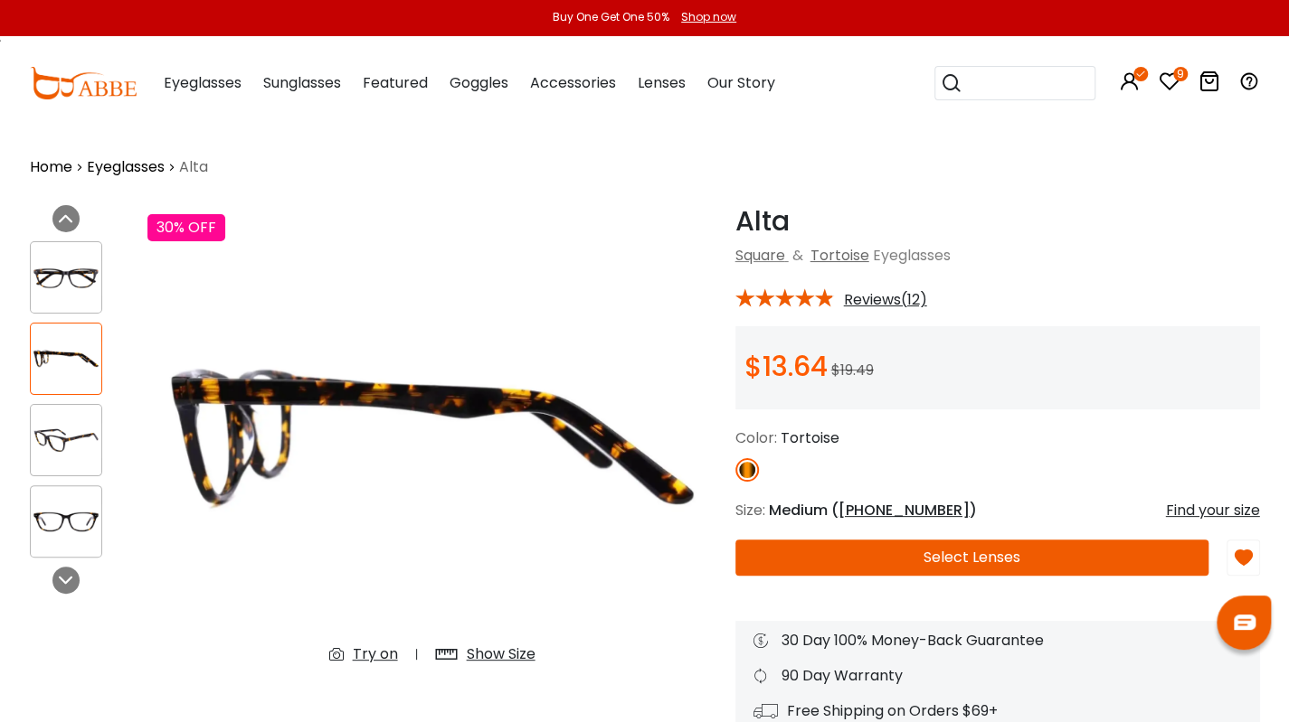
click at [69, 431] on img at bounding box center [66, 440] width 71 height 35
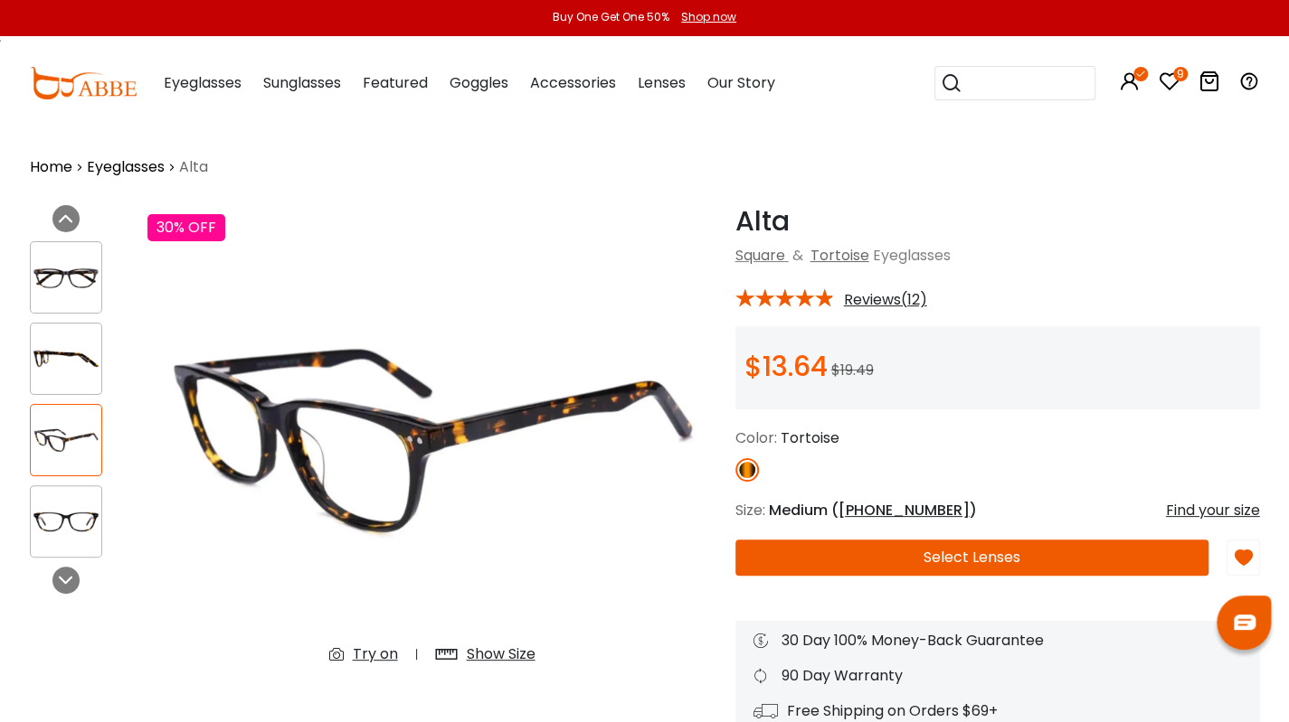
click at [60, 513] on img at bounding box center [66, 522] width 71 height 35
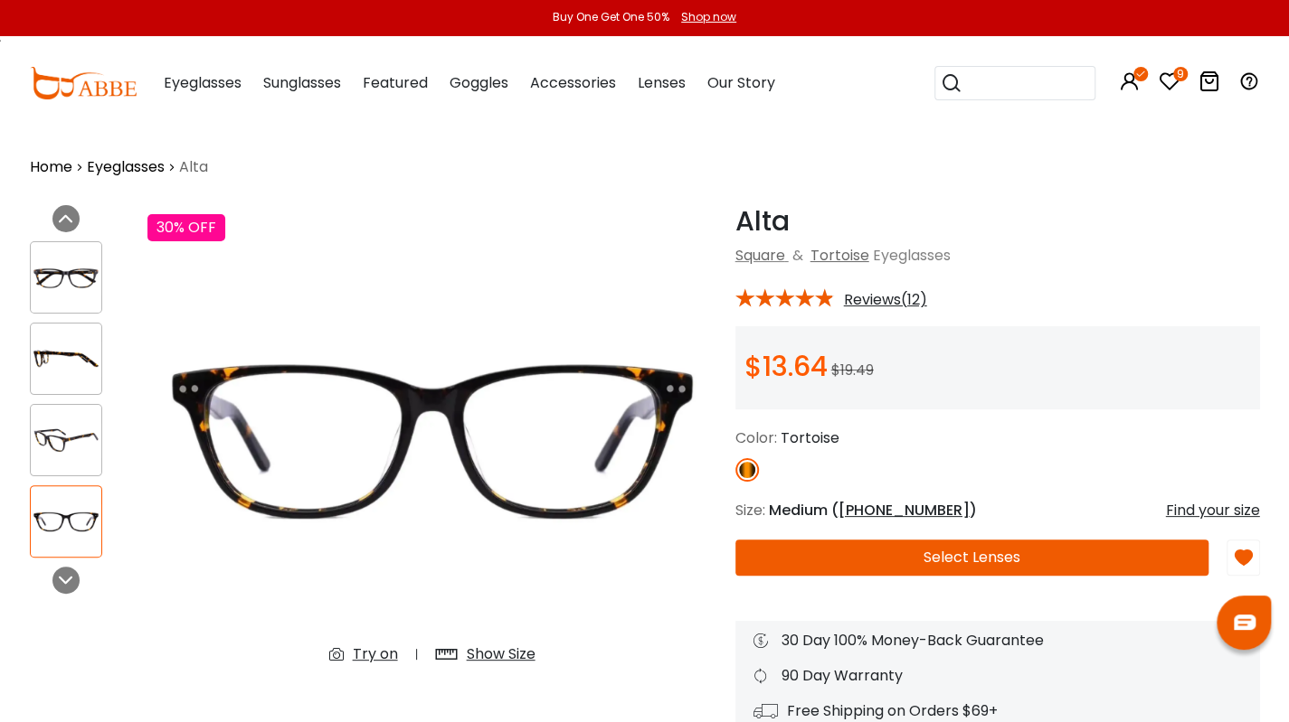
click at [1179, 74] on icon "9" at bounding box center [1180, 74] width 14 height 14
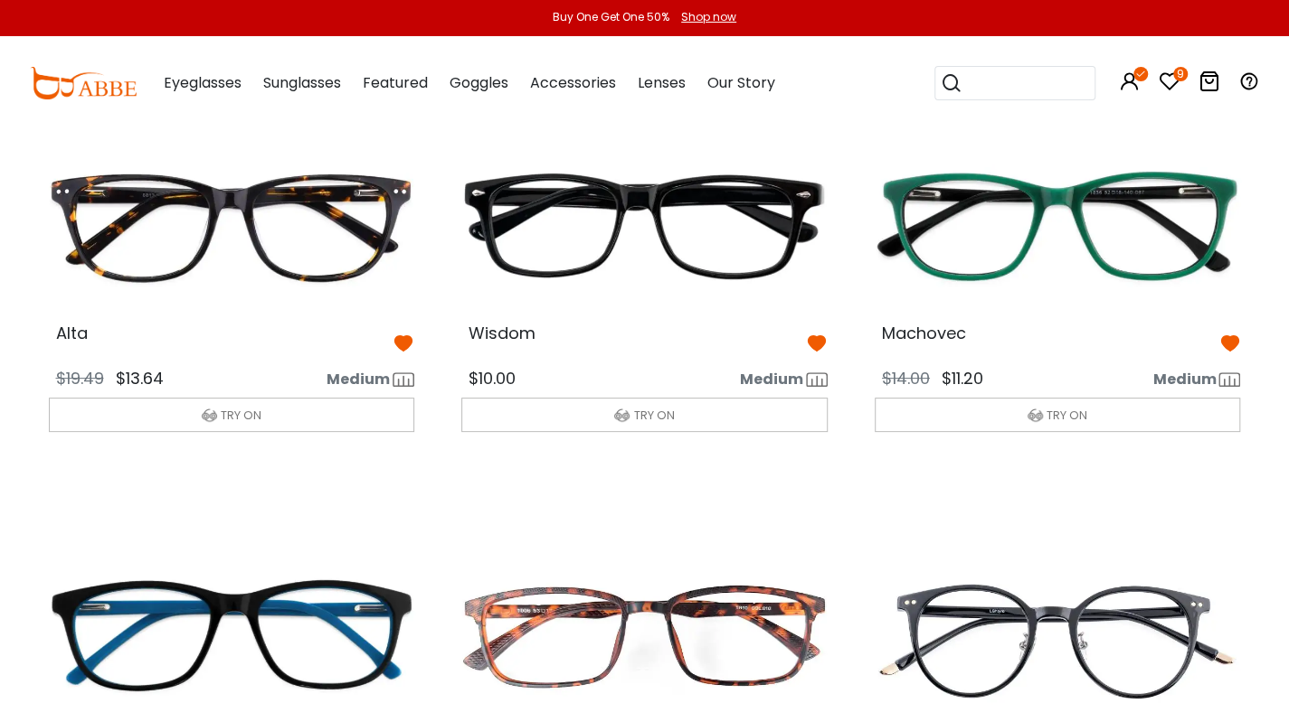
scroll to position [111, 0]
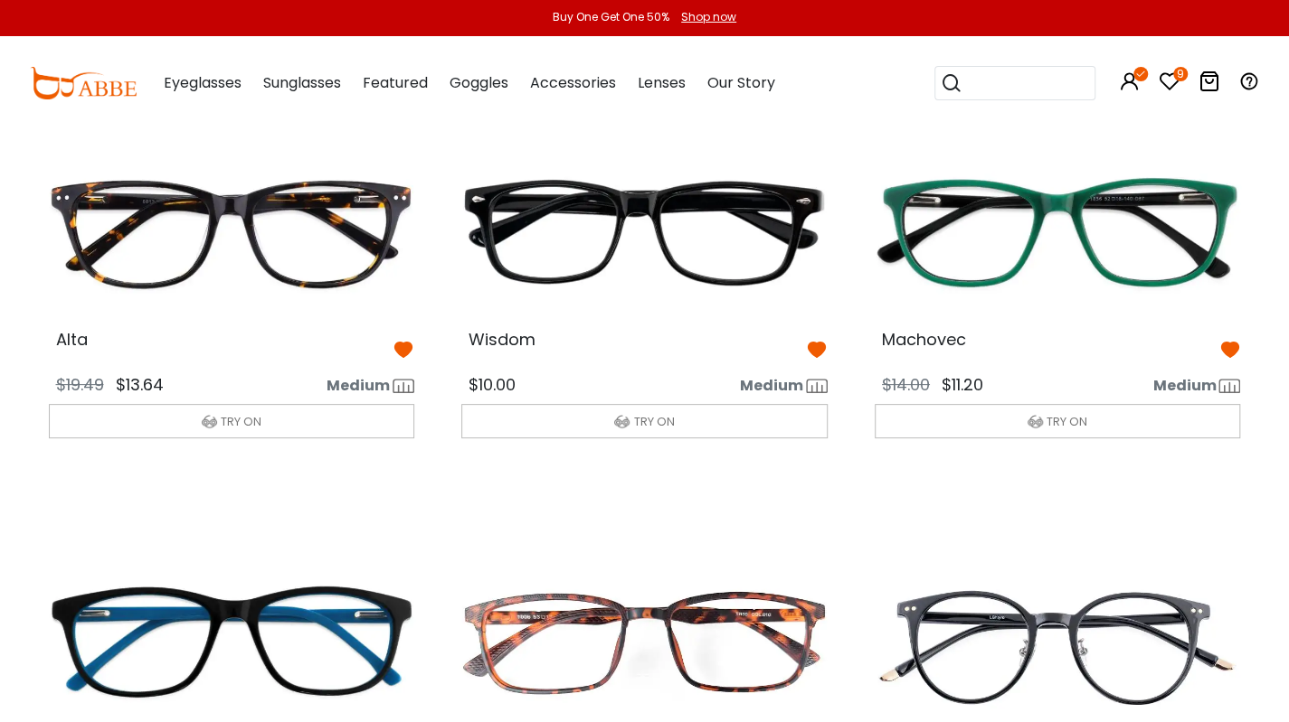
click at [618, 326] on img at bounding box center [644, 232] width 395 height 197
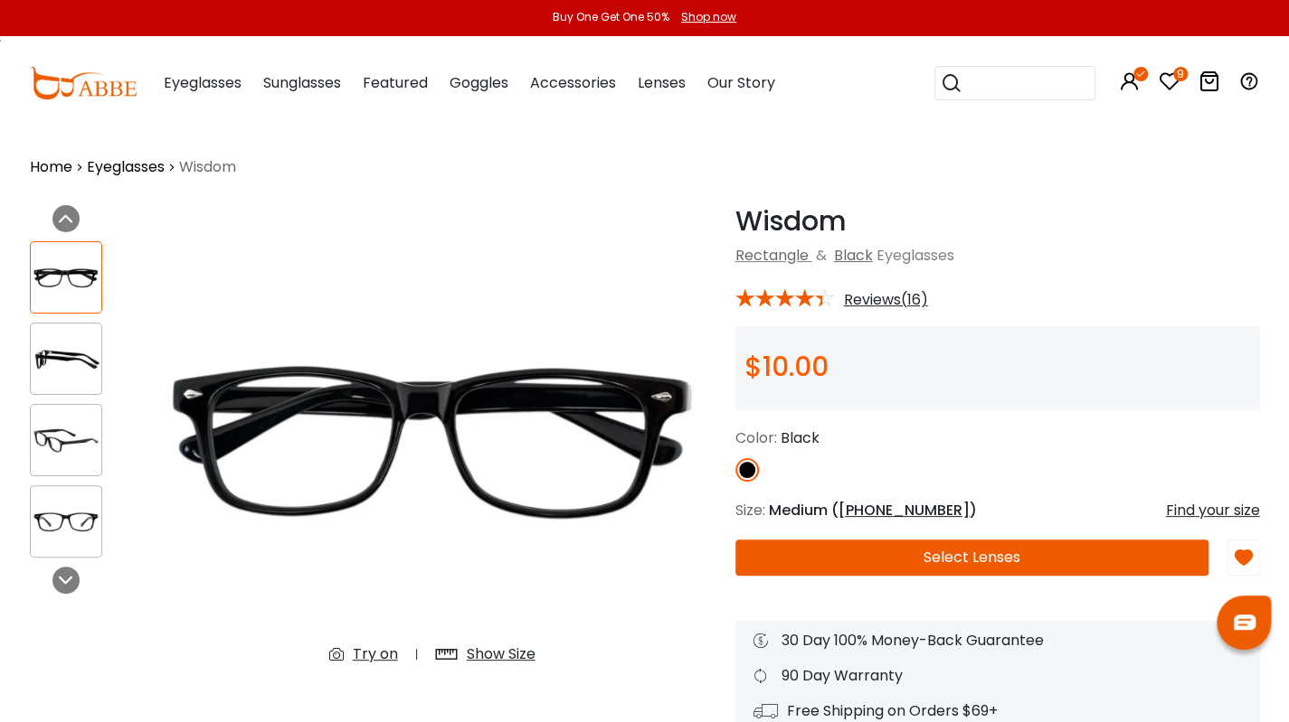
click at [1184, 73] on icon "9" at bounding box center [1180, 74] width 14 height 14
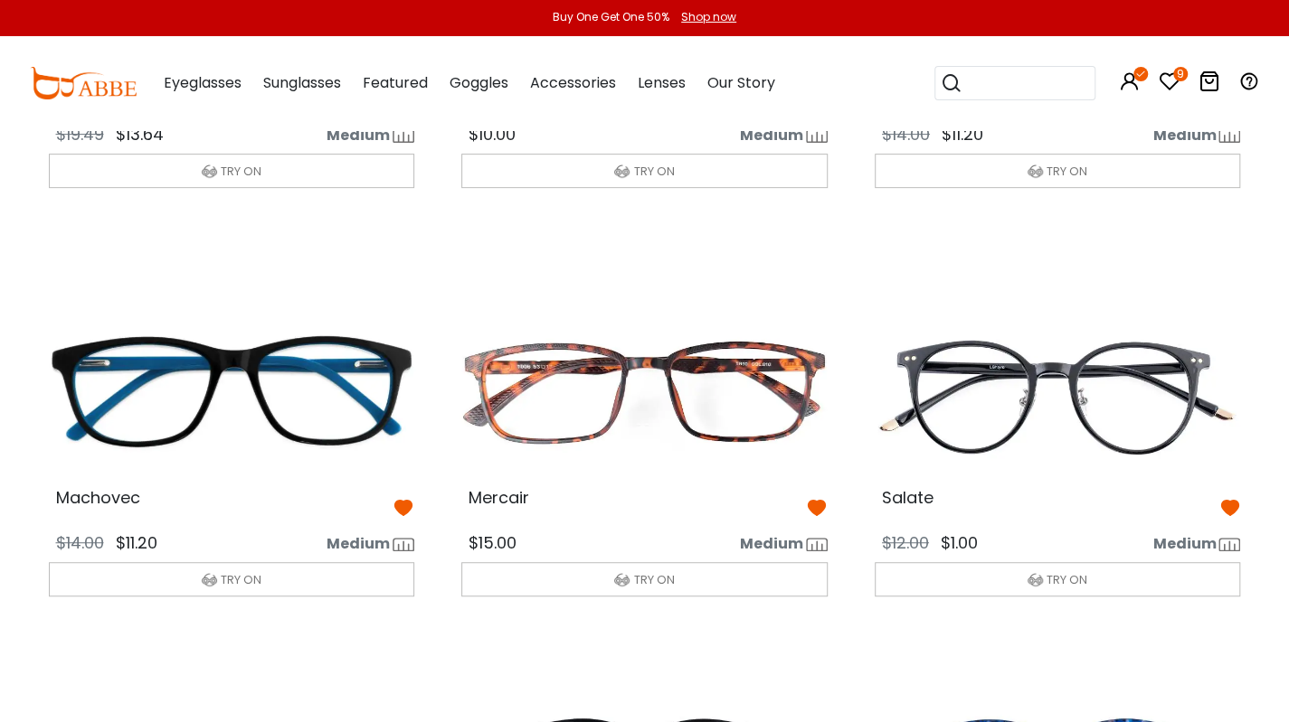
scroll to position [363, 0]
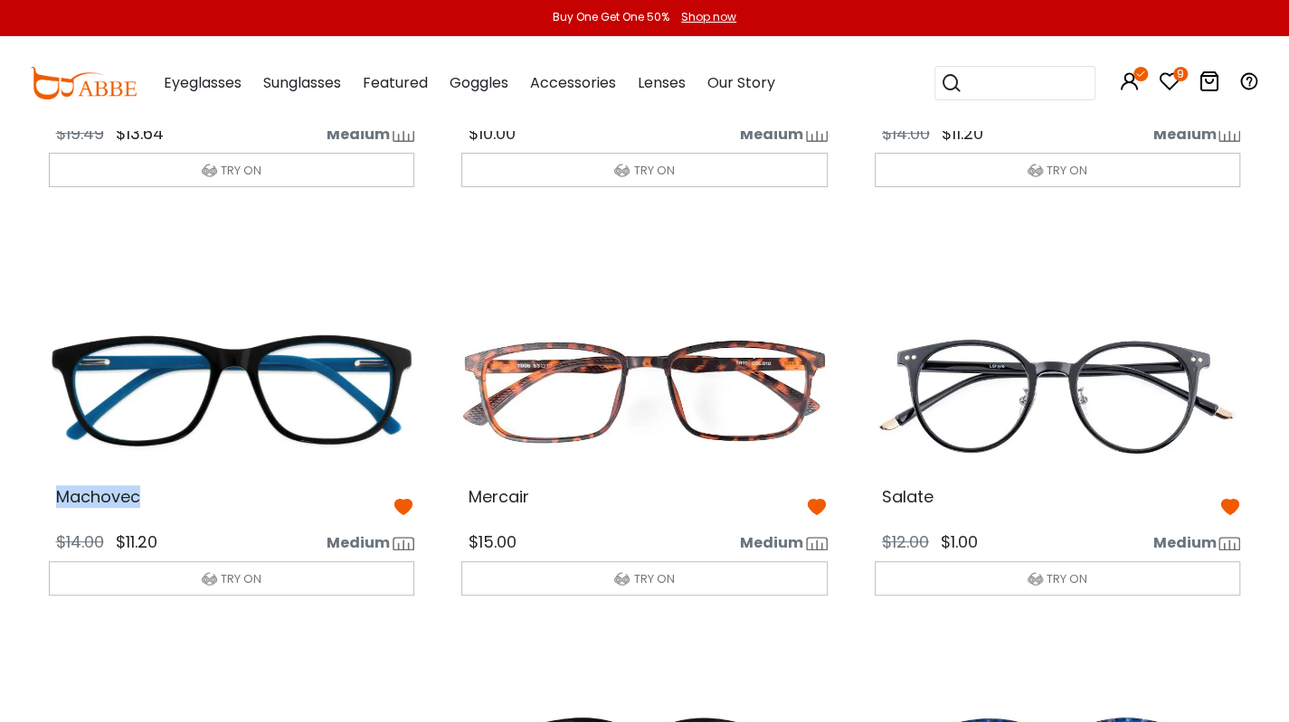
drag, startPoint x: 52, startPoint y: 493, endPoint x: 140, endPoint y: 516, distance: 90.8
click at [139, 496] on div "Machovec" at bounding box center [231, 506] width 395 height 34
copy span "Machovec"
click at [140, 516] on div "Machovec" at bounding box center [231, 506] width 395 height 34
